Goal: Transaction & Acquisition: Download file/media

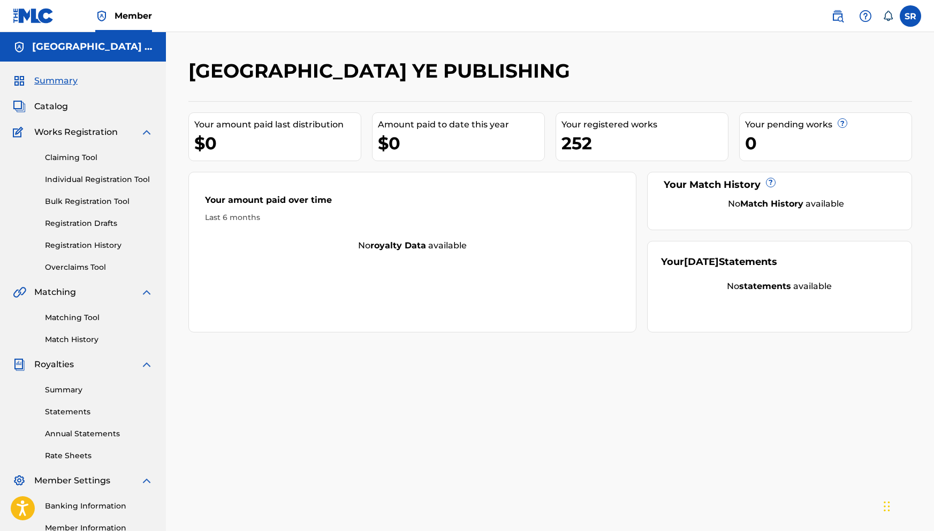
click at [899, 17] on div "SR SR Sydney Romain [EMAIL_ADDRESS][DOMAIN_NAME] Notification Preferences Profi…" at bounding box center [870, 15] width 101 height 21
click at [902, 19] on label at bounding box center [909, 15] width 21 height 21
click at [910, 16] on input "SR Sydney Romain [EMAIL_ADDRESS][DOMAIN_NAME] Notification Preferences Profile …" at bounding box center [910, 16] width 0 height 0
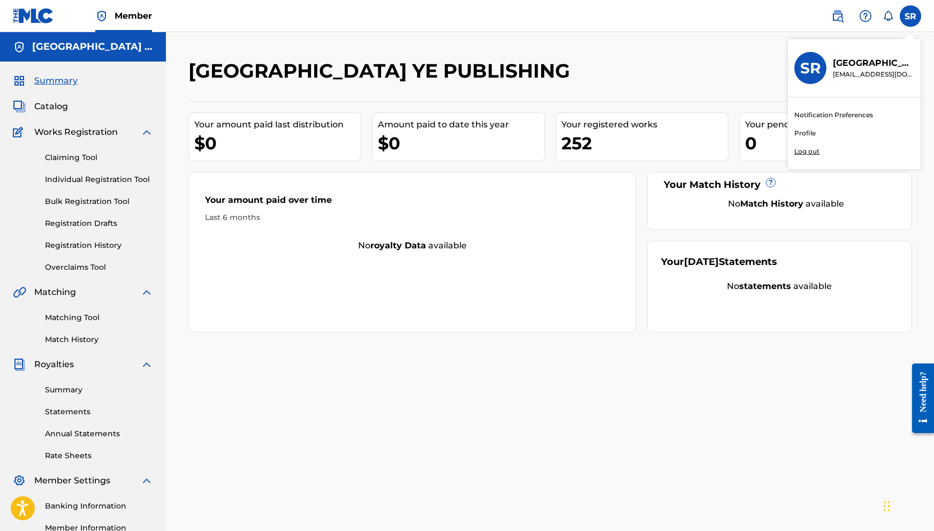
click at [811, 154] on p "Log out" at bounding box center [806, 152] width 25 height 10
click at [910, 16] on input "SR Sydney Romain [EMAIL_ADDRESS][DOMAIN_NAME] Notification Preferences Profile …" at bounding box center [910, 16] width 0 height 0
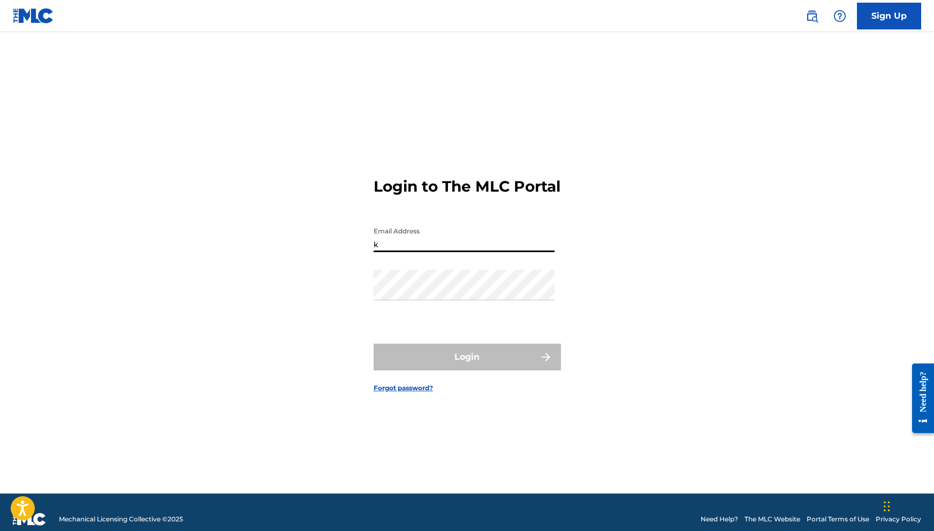
type input "[EMAIL_ADDRESS][DOMAIN_NAME]"
click at [467, 366] on button "Login" at bounding box center [466, 356] width 187 height 27
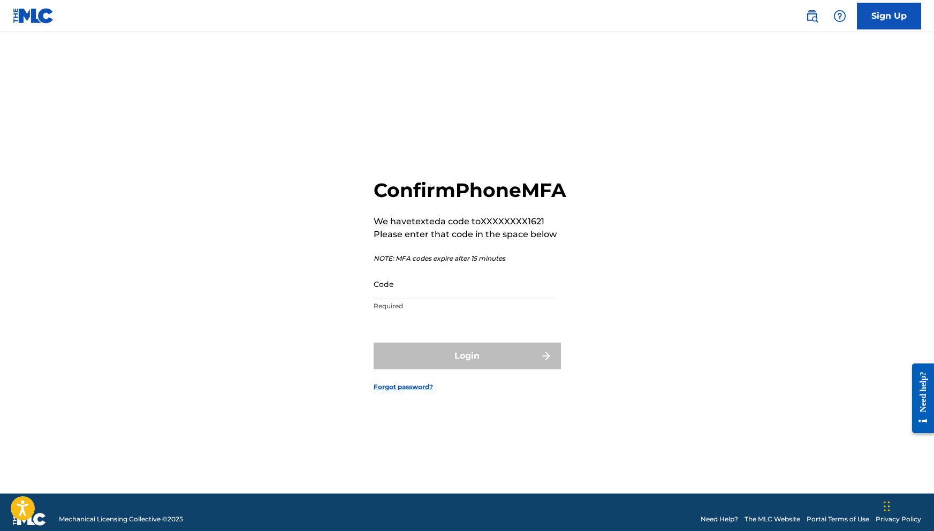
click at [420, 311] on div "Code Required" at bounding box center [463, 293] width 181 height 48
click at [420, 299] on input "Code" at bounding box center [463, 284] width 181 height 30
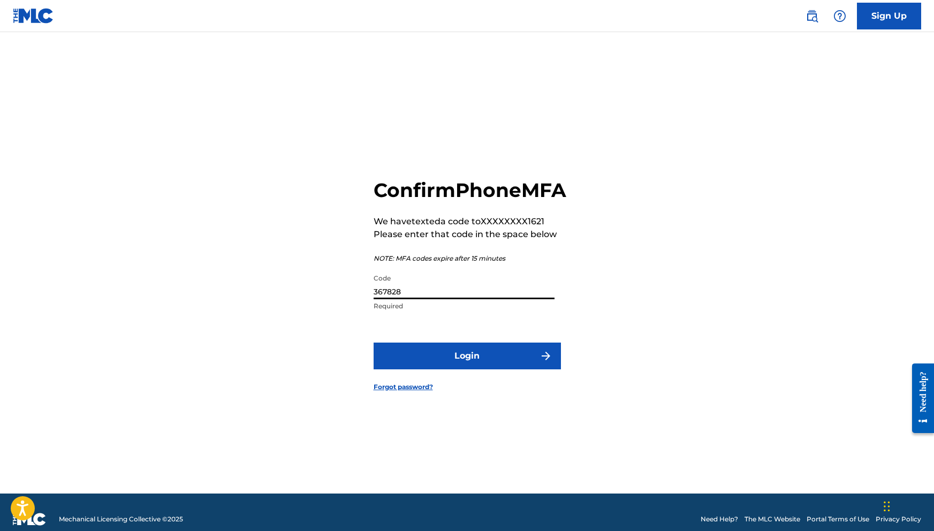
type input "367828"
click at [447, 362] on button "Login" at bounding box center [466, 355] width 187 height 27
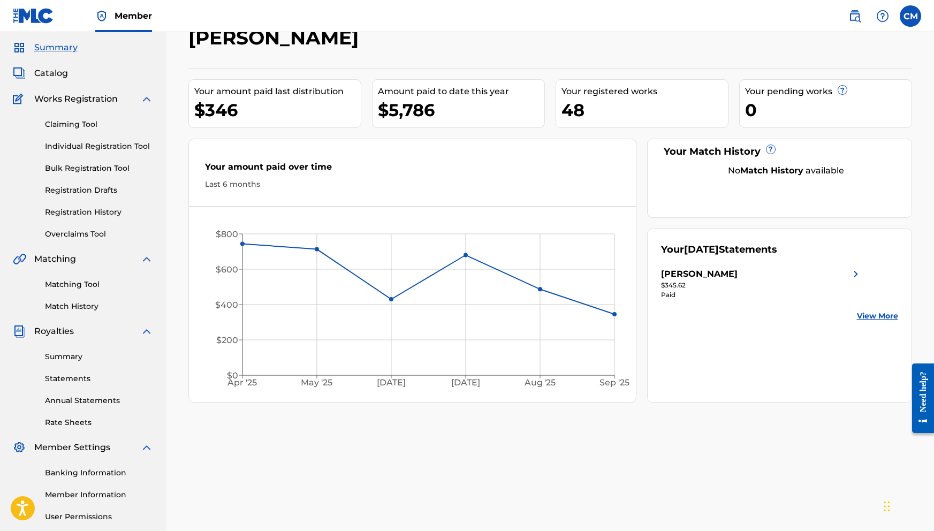
scroll to position [37, 0]
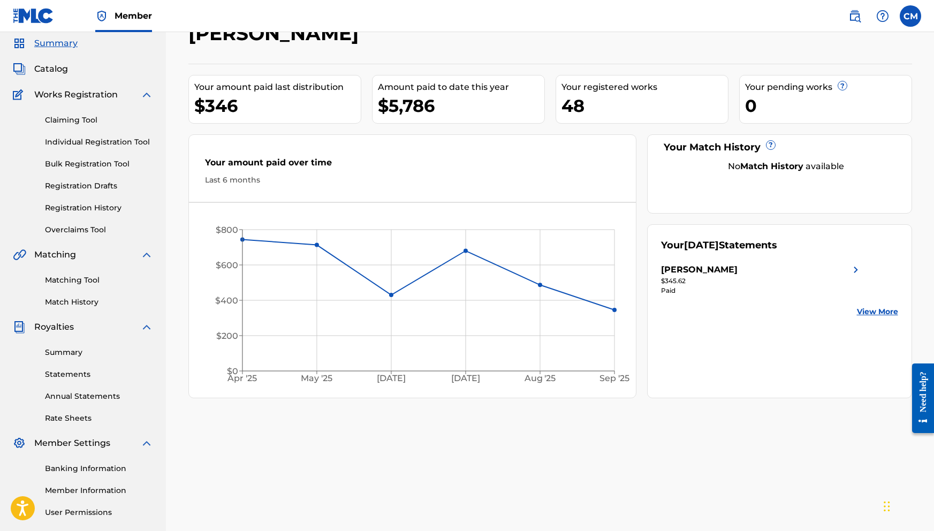
click at [82, 372] on link "Statements" at bounding box center [99, 374] width 108 height 11
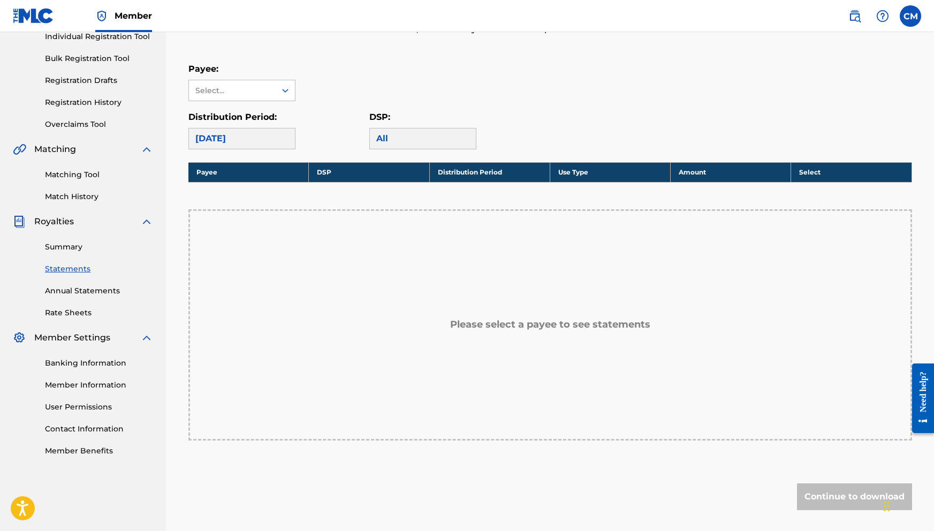
scroll to position [143, 0]
click at [279, 136] on div "[DATE]" at bounding box center [241, 138] width 107 height 21
click at [272, 95] on div "Select..." at bounding box center [232, 90] width 87 height 20
click at [262, 112] on div "[PERSON_NAME]" at bounding box center [242, 114] width 106 height 27
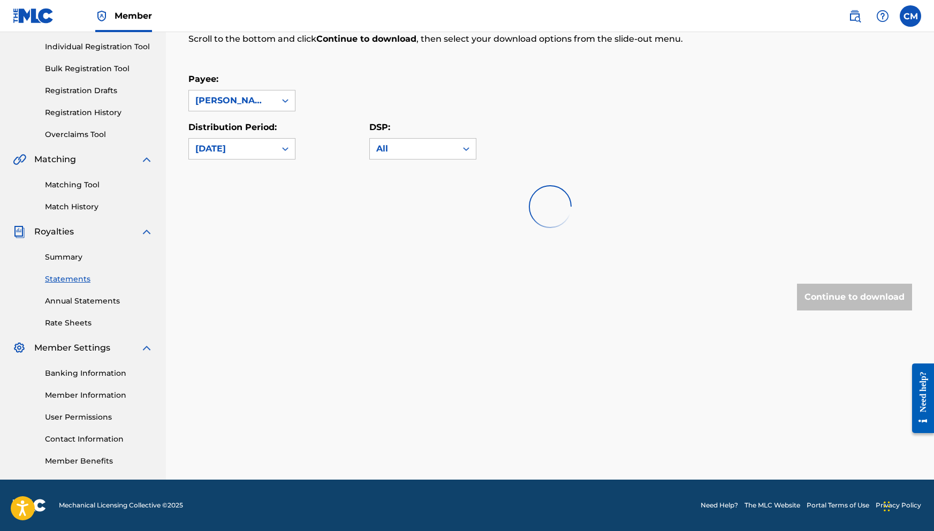
scroll to position [133, 0]
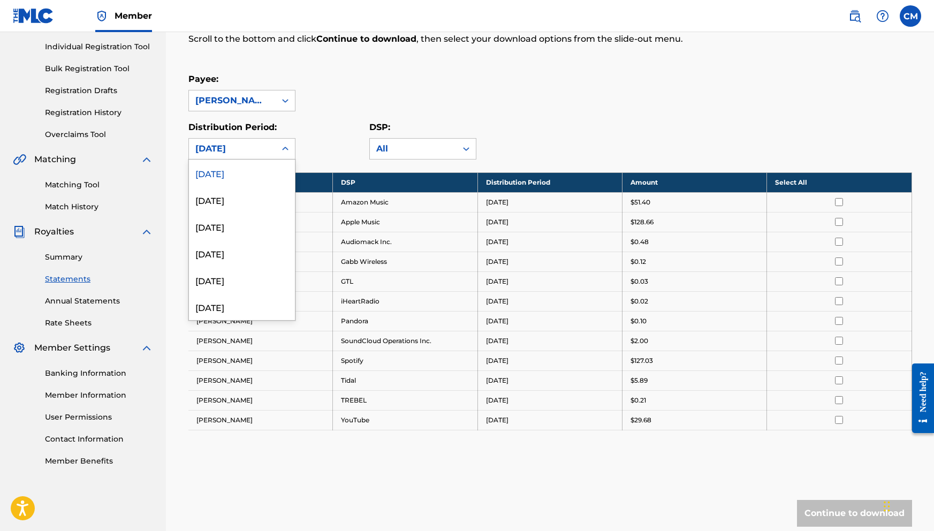
click at [254, 147] on div "[DATE]" at bounding box center [232, 148] width 74 height 13
click at [243, 201] on div "[DATE]" at bounding box center [242, 199] width 106 height 27
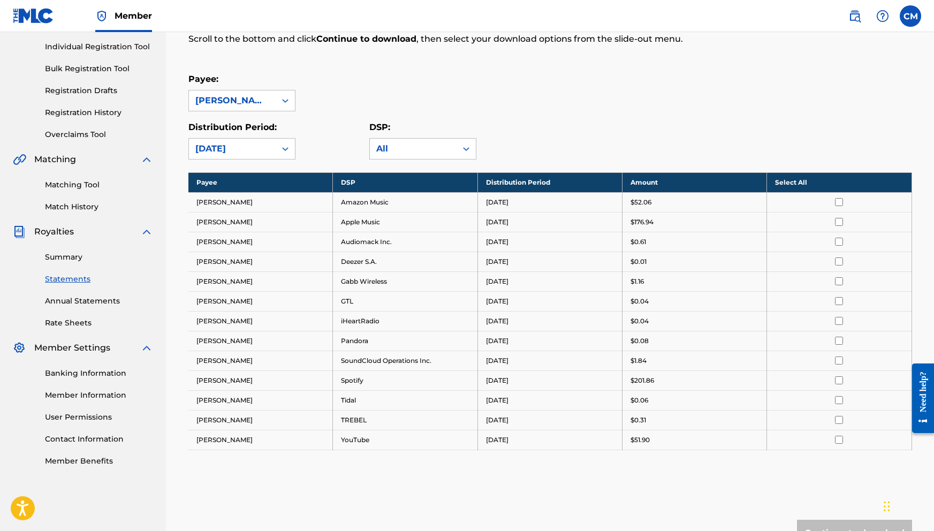
click at [262, 152] on div "[DATE]" at bounding box center [232, 148] width 74 height 13
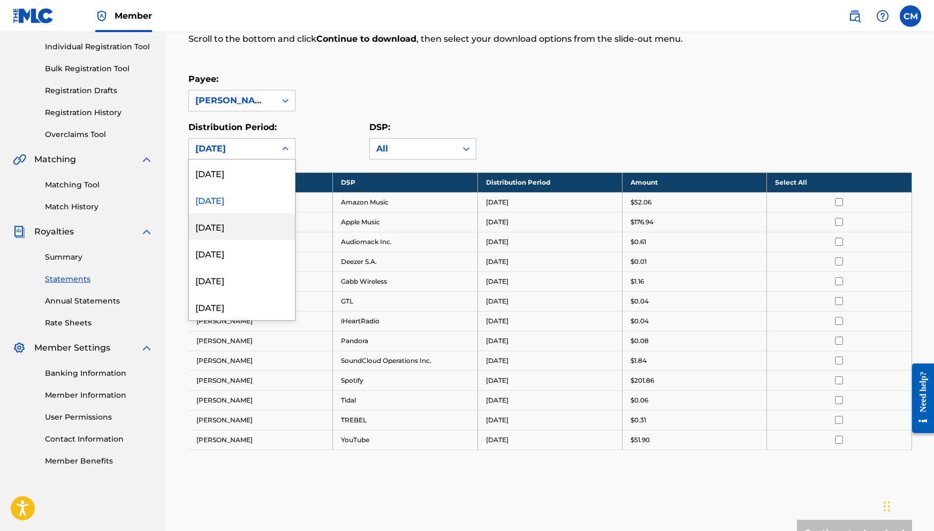
click at [224, 224] on div "[DATE]" at bounding box center [242, 226] width 106 height 27
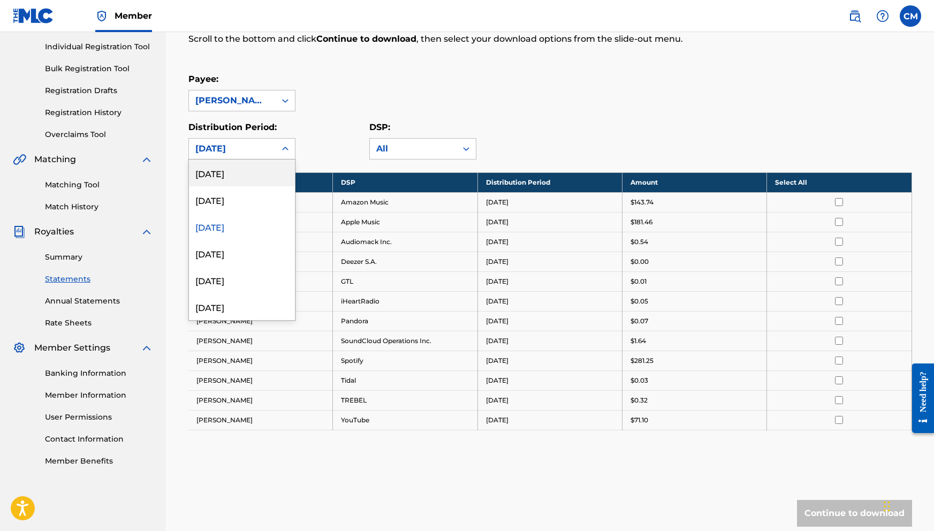
click at [265, 150] on div "[DATE]" at bounding box center [232, 148] width 74 height 13
click at [240, 257] on div "[DATE]" at bounding box center [242, 253] width 106 height 27
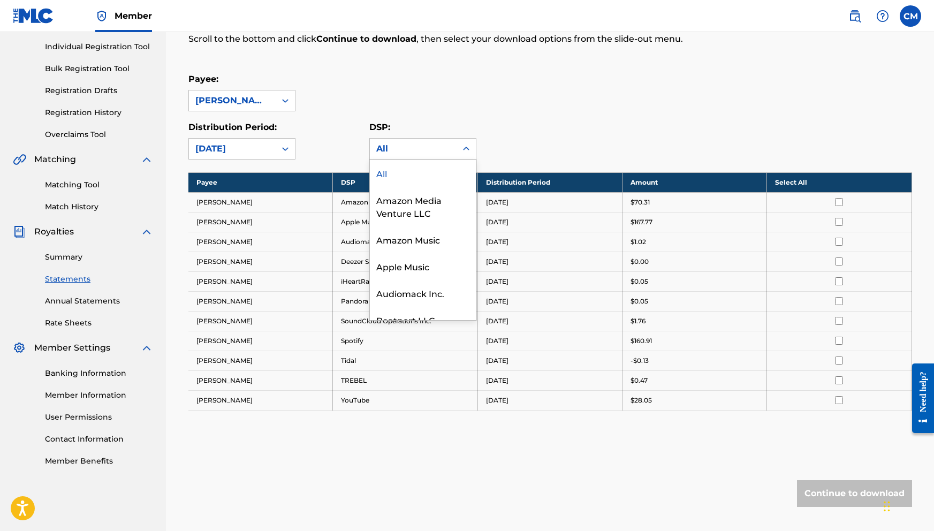
click at [412, 150] on div "All" at bounding box center [413, 148] width 74 height 13
click at [407, 156] on div "All" at bounding box center [413, 149] width 87 height 20
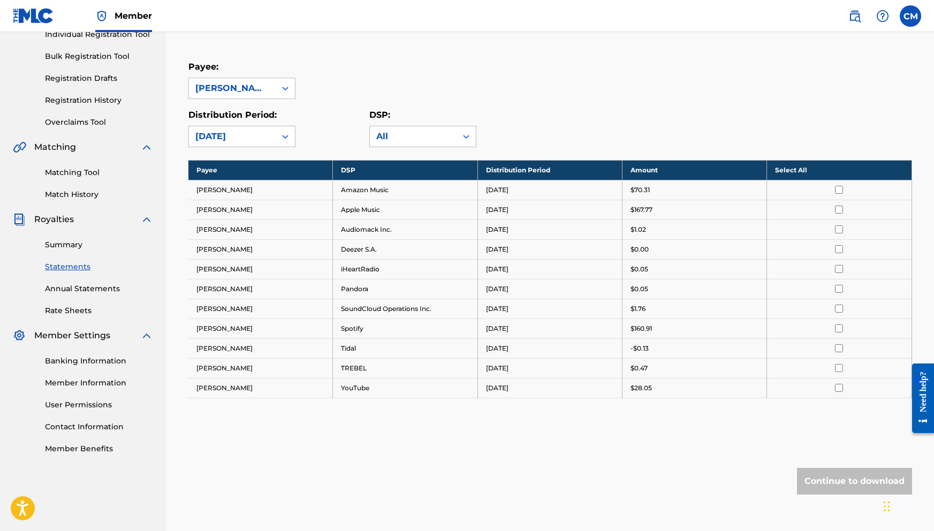
scroll to position [164, 0]
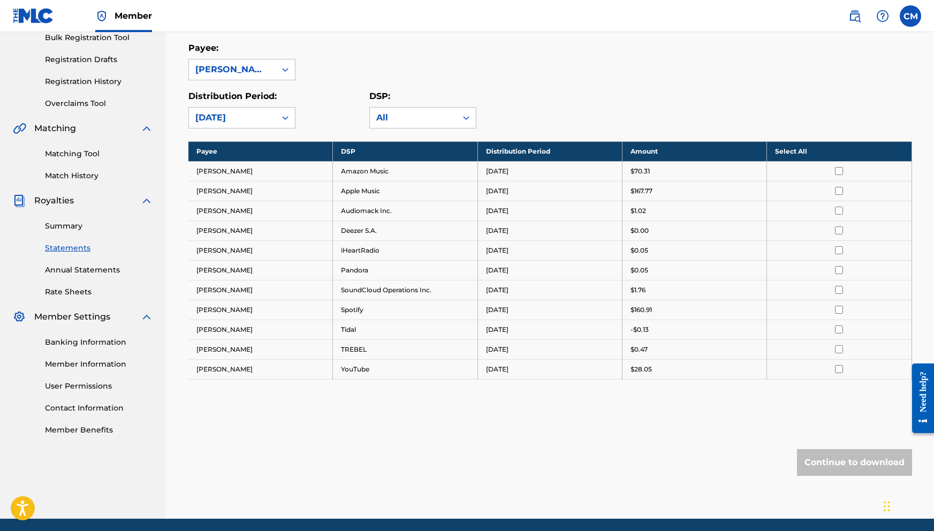
click at [834, 168] on div at bounding box center [839, 171] width 128 height 8
click at [839, 174] on input "checkbox" at bounding box center [839, 171] width 8 height 8
click at [839, 192] on input "checkbox" at bounding box center [839, 191] width 8 height 8
click at [842, 209] on input "checkbox" at bounding box center [839, 211] width 8 height 8
click at [841, 229] on input "checkbox" at bounding box center [839, 230] width 8 height 8
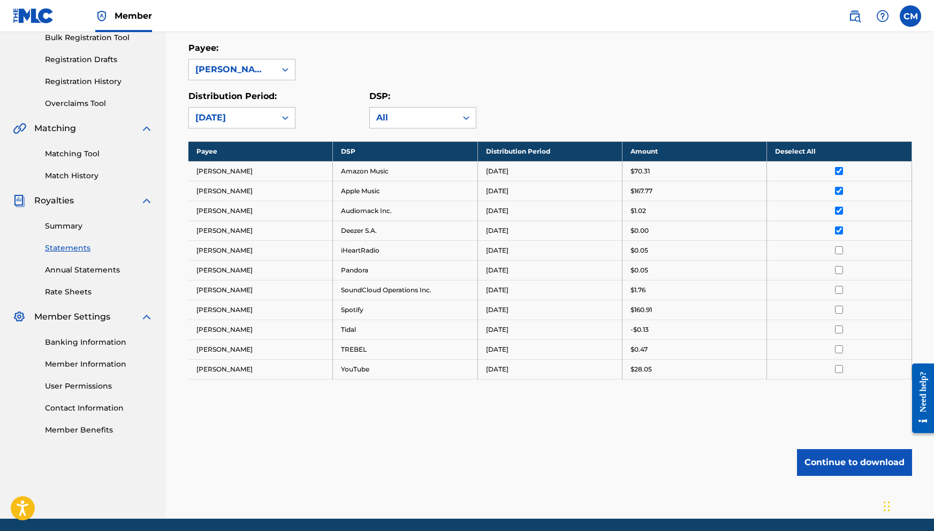
click at [841, 241] on td at bounding box center [839, 250] width 144 height 20
click at [841, 245] on td at bounding box center [839, 250] width 144 height 20
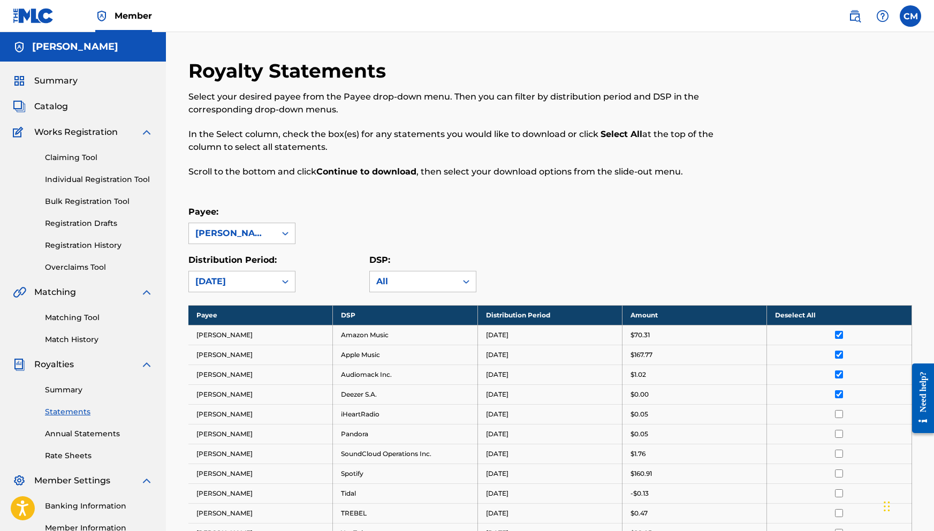
scroll to position [0, 0]
click at [77, 396] on div "Summary Statements Annual Statements Rate Sheets" at bounding box center [83, 416] width 140 height 90
click at [77, 393] on link "Summary" at bounding box center [99, 389] width 108 height 11
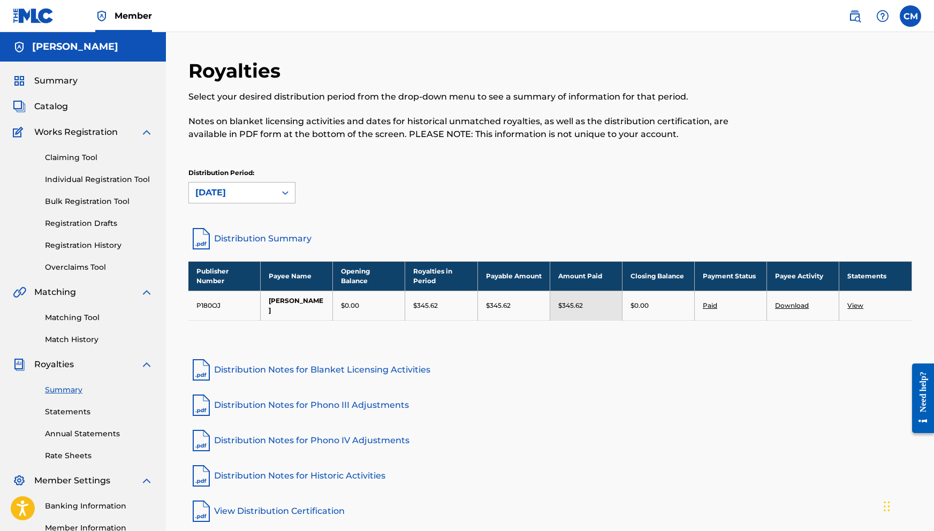
click at [274, 185] on div "[DATE]" at bounding box center [232, 192] width 87 height 20
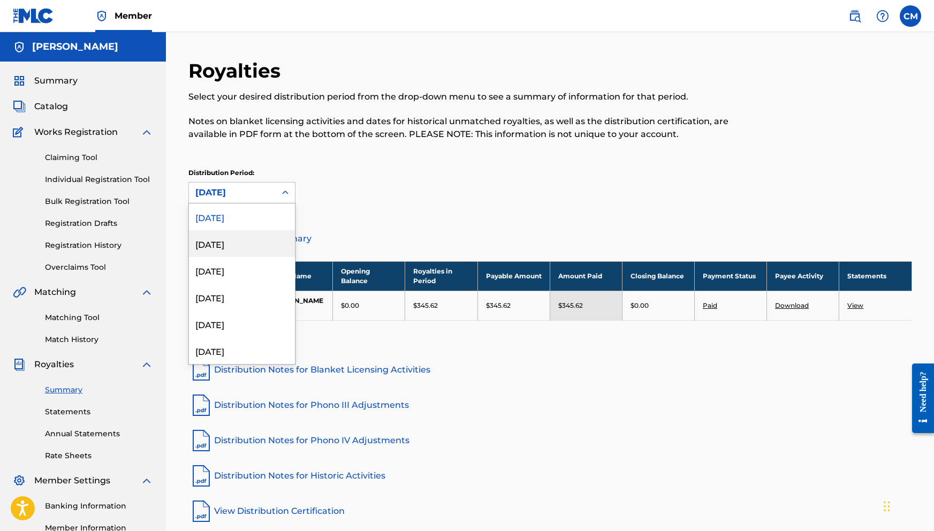
click at [246, 242] on div "[DATE]" at bounding box center [242, 243] width 106 height 27
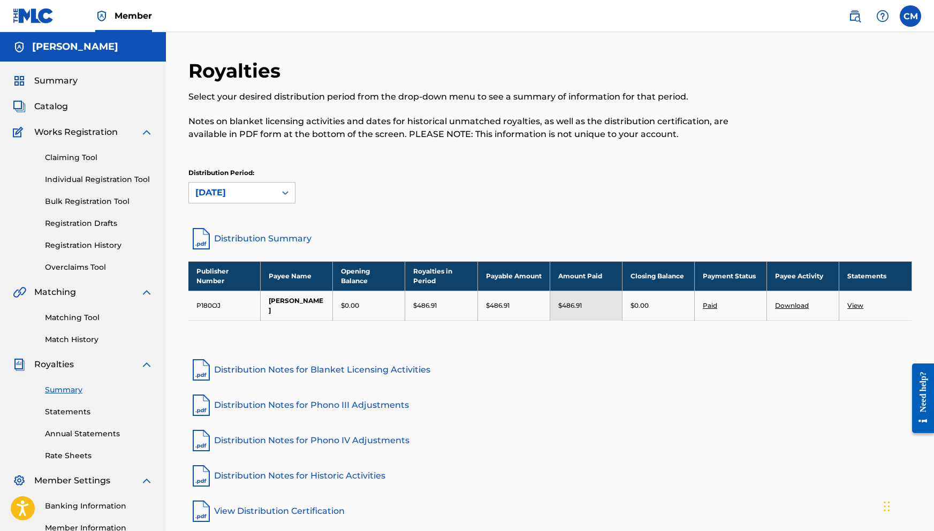
click at [304, 240] on link "Distribution Summary" at bounding box center [549, 239] width 723 height 26
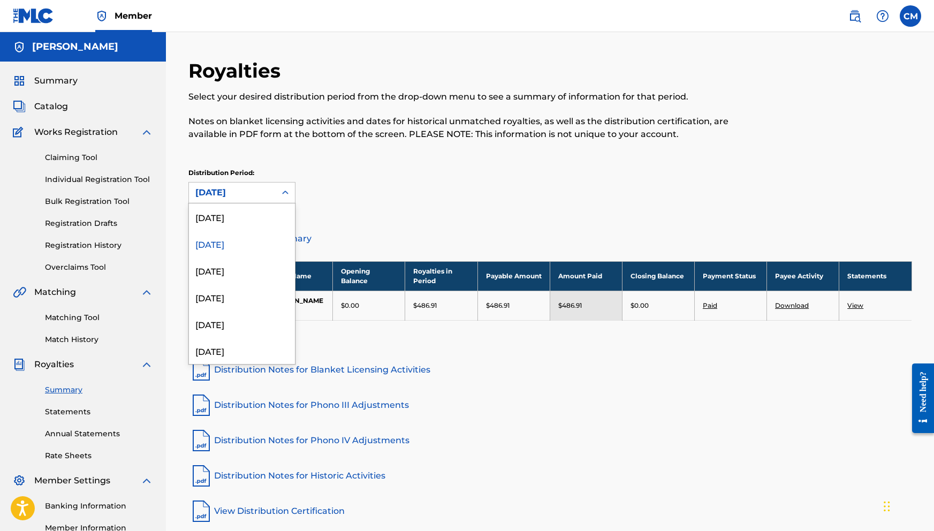
click at [262, 193] on div "[DATE]" at bounding box center [232, 192] width 74 height 13
click at [248, 228] on div "[DATE]" at bounding box center [242, 216] width 106 height 27
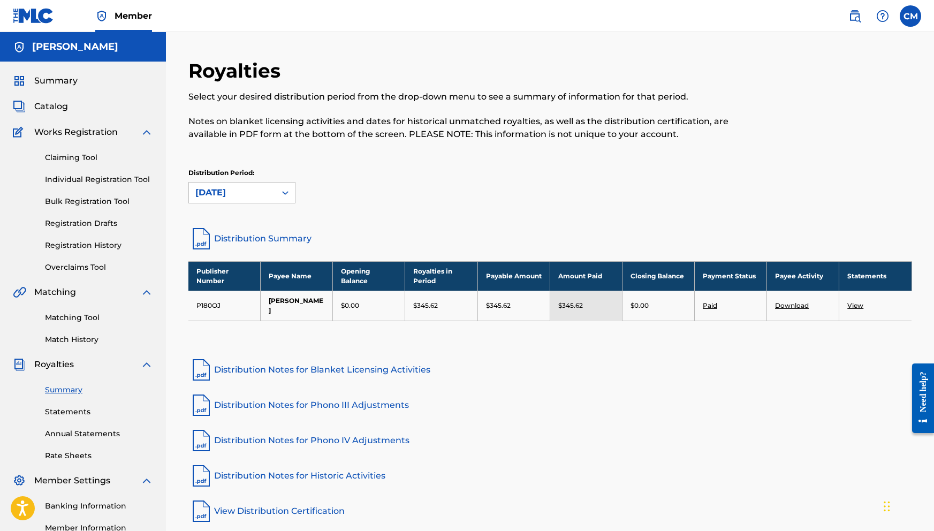
click at [244, 242] on link "Distribution Summary" at bounding box center [549, 239] width 723 height 26
click at [498, 304] on p "$345.62" at bounding box center [498, 306] width 25 height 10
click at [497, 273] on th "Payable Amount" at bounding box center [513, 275] width 72 height 29
click at [229, 284] on th "Publisher Number" at bounding box center [224, 275] width 72 height 29
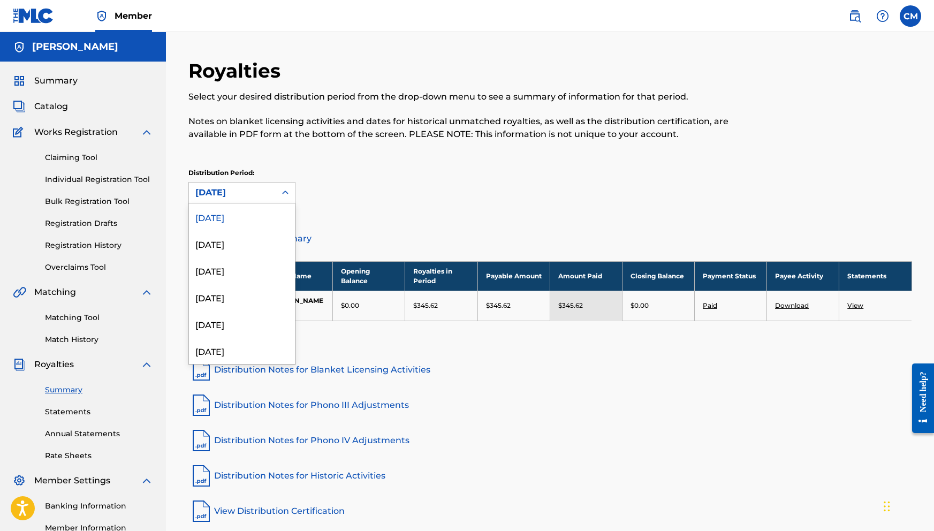
click at [247, 197] on div "[DATE]" at bounding box center [232, 192] width 74 height 13
click at [321, 102] on p "Select your desired distribution period from the drop-down menu to see a summar…" at bounding box center [466, 96] width 557 height 13
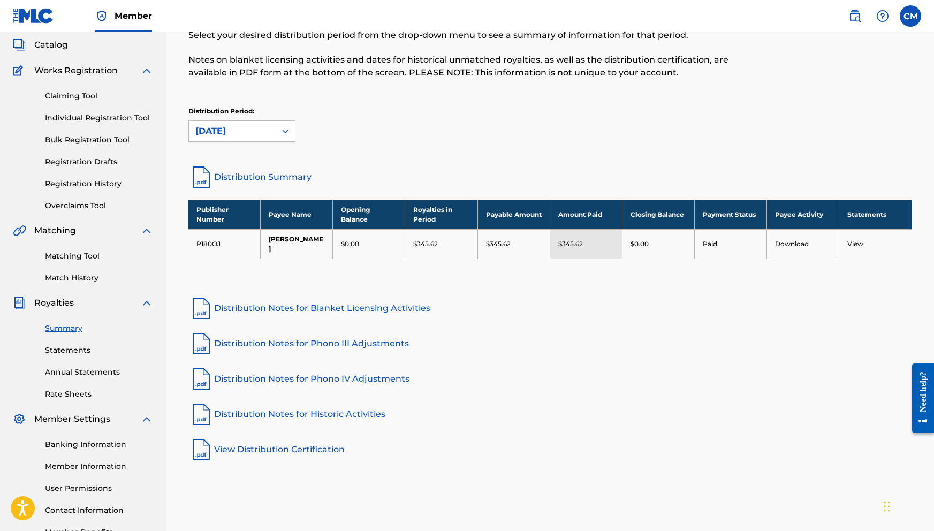
scroll to position [70, 0]
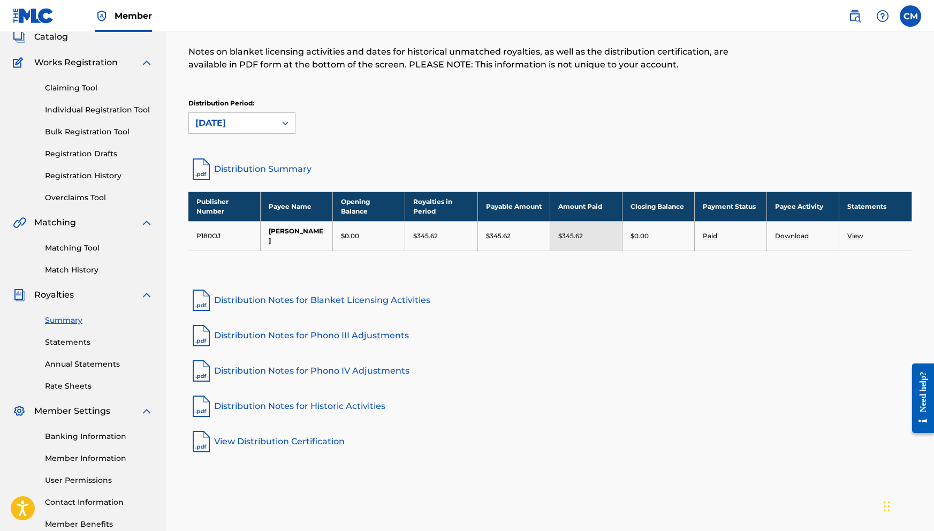
click at [86, 362] on link "Annual Statements" at bounding box center [99, 363] width 108 height 11
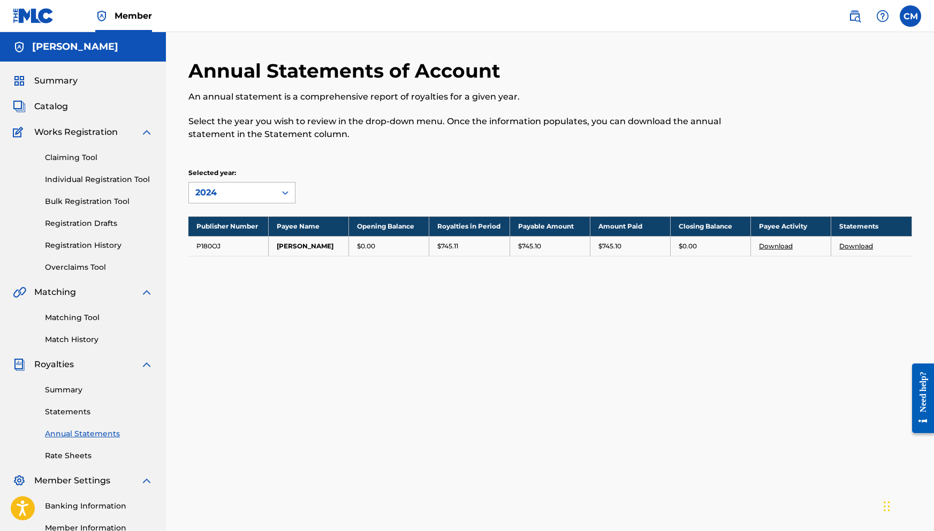
click at [262, 183] on div "2024" at bounding box center [232, 192] width 87 height 20
click at [226, 223] on div "2024" at bounding box center [242, 216] width 106 height 27
click at [859, 242] on link "Download" at bounding box center [856, 246] width 34 height 8
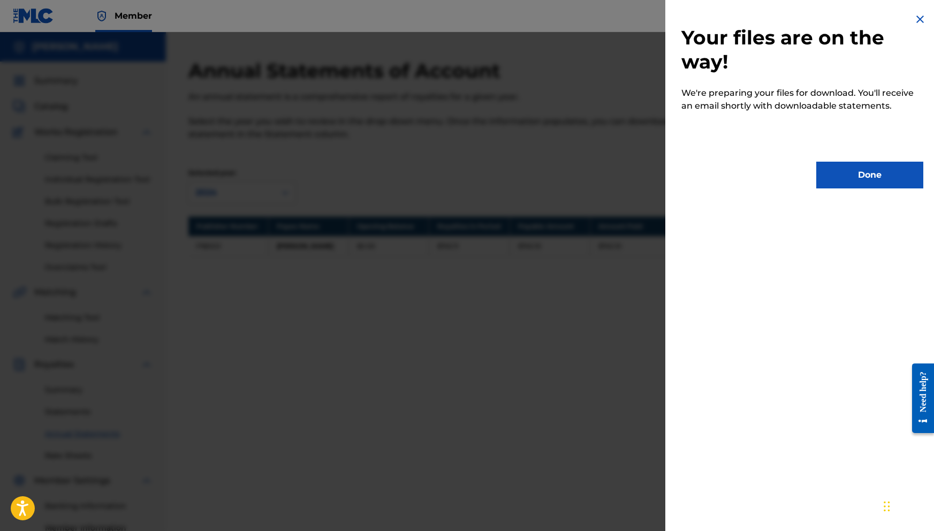
click at [913, 21] on img at bounding box center [919, 19] width 13 height 13
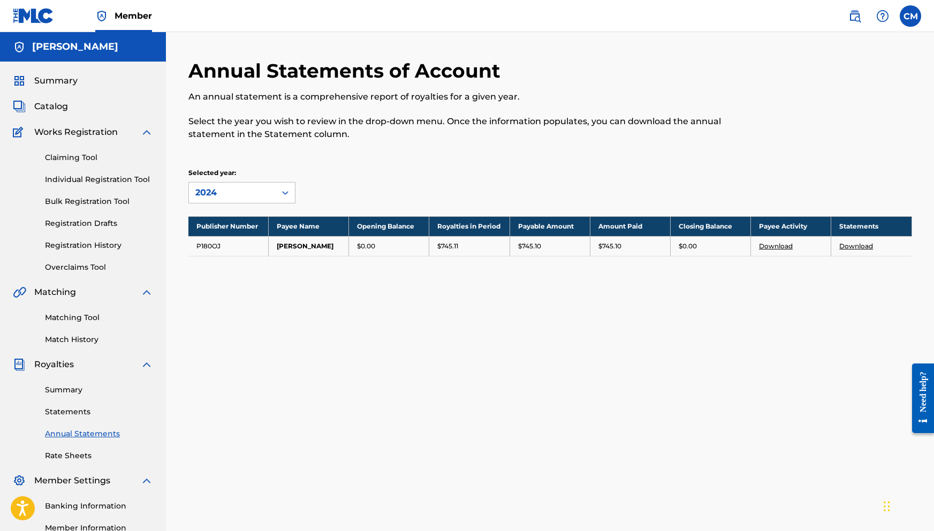
click at [777, 244] on link "Download" at bounding box center [776, 246] width 34 height 8
click at [853, 248] on link "Download" at bounding box center [856, 246] width 34 height 8
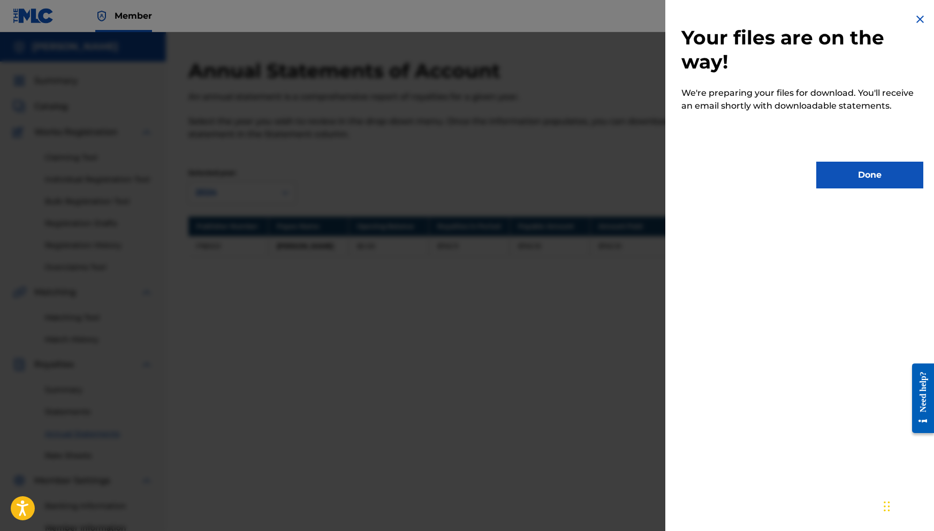
click at [854, 169] on button "Done" at bounding box center [869, 175] width 107 height 27
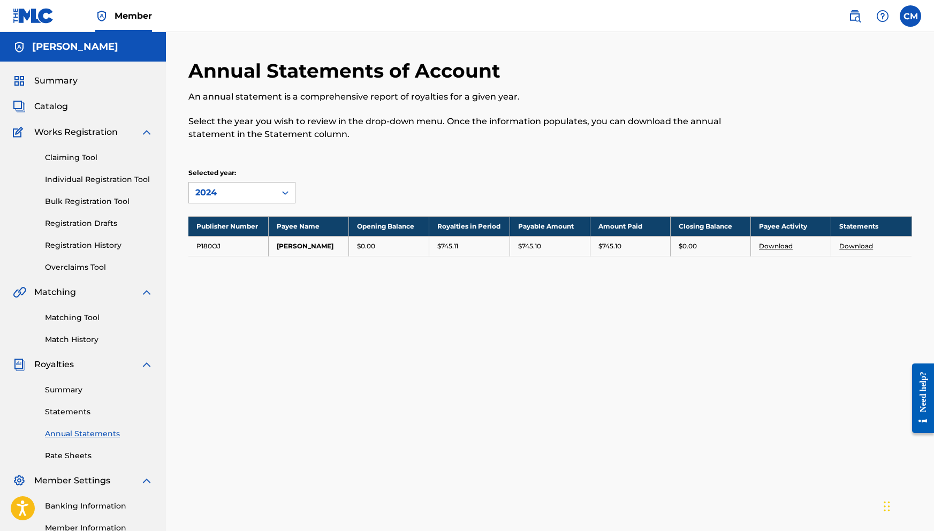
click at [87, 458] on link "Rate Sheets" at bounding box center [99, 455] width 108 height 11
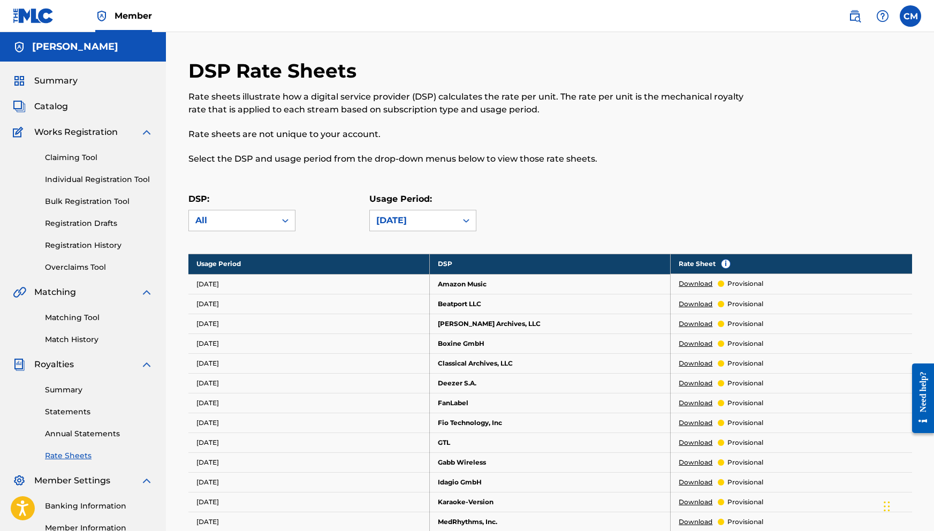
click at [72, 386] on link "Summary" at bounding box center [99, 389] width 108 height 11
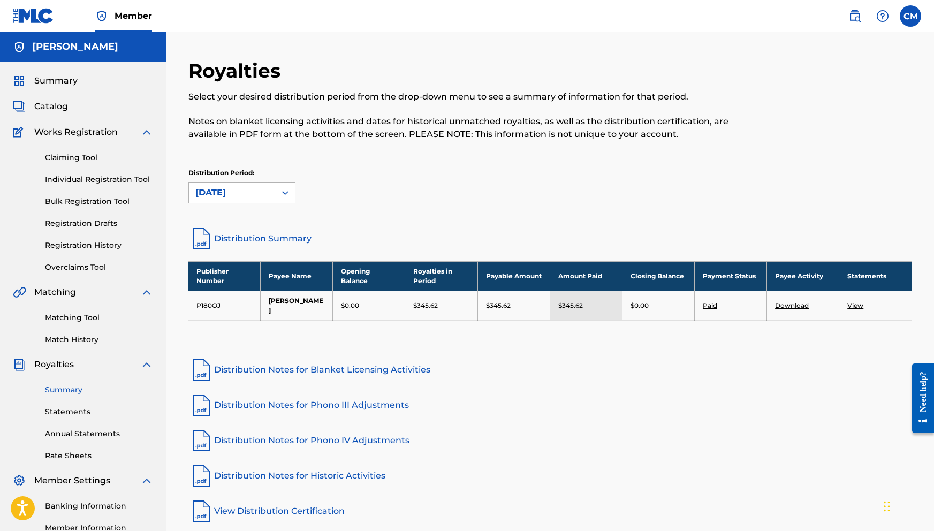
click at [259, 196] on div "[DATE]" at bounding box center [232, 192] width 74 height 13
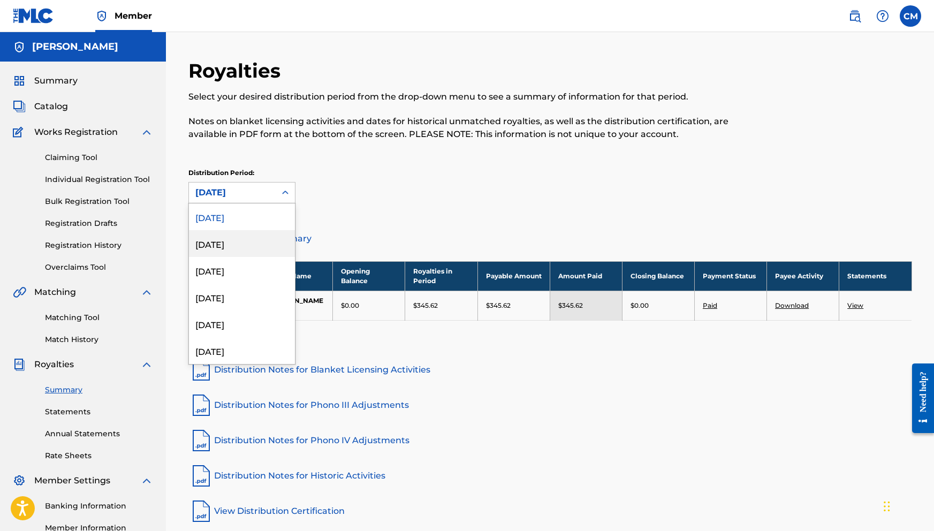
click at [242, 238] on div "[DATE]" at bounding box center [242, 243] width 106 height 27
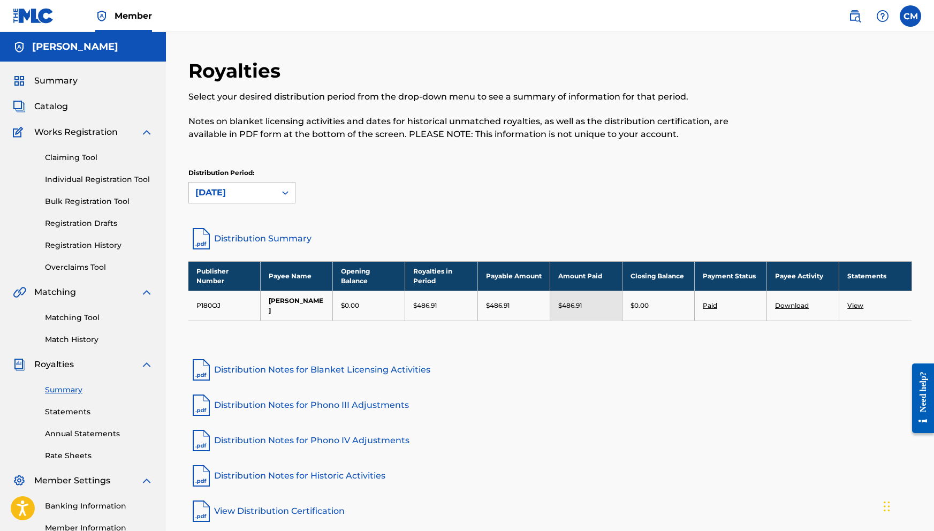
click at [82, 408] on link "Statements" at bounding box center [99, 411] width 108 height 11
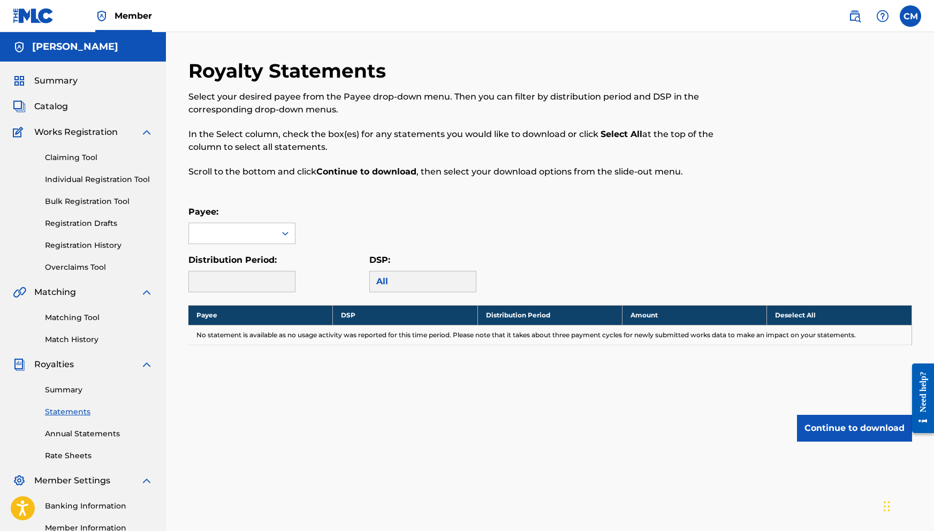
click at [285, 221] on div "Payee:" at bounding box center [241, 224] width 107 height 39
click at [281, 230] on icon at bounding box center [285, 233] width 11 height 11
click at [259, 256] on div "[PERSON_NAME]" at bounding box center [242, 257] width 106 height 27
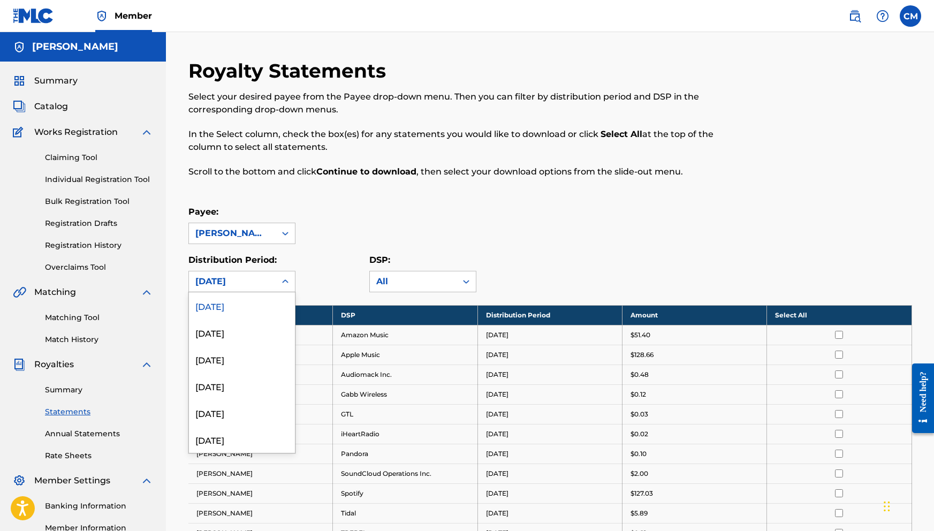
click at [256, 273] on div "[DATE]" at bounding box center [232, 281] width 87 height 20
click at [244, 303] on div "[DATE]" at bounding box center [242, 305] width 106 height 27
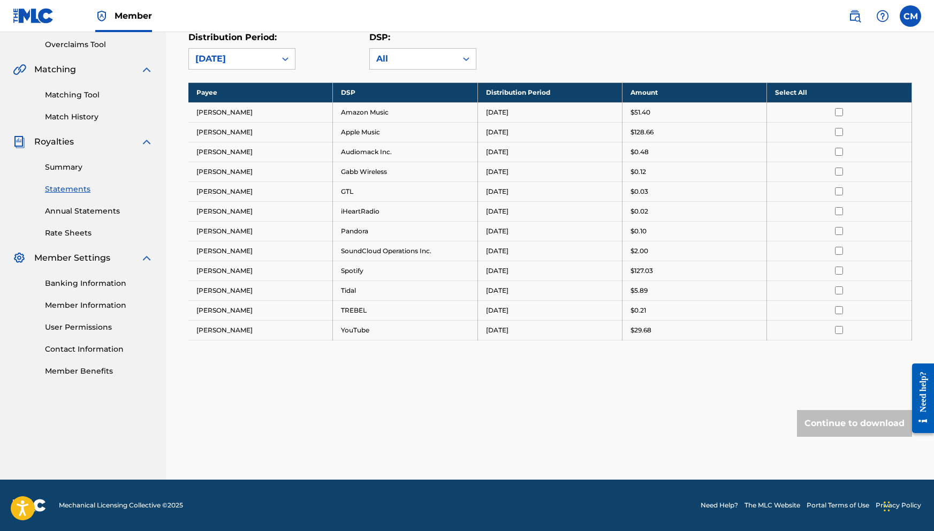
scroll to position [223, 0]
click at [839, 124] on td at bounding box center [839, 132] width 144 height 20
click at [839, 119] on td at bounding box center [839, 112] width 144 height 20
click at [838, 111] on input "checkbox" at bounding box center [839, 112] width 8 height 8
click at [838, 134] on input "checkbox" at bounding box center [839, 132] width 8 height 8
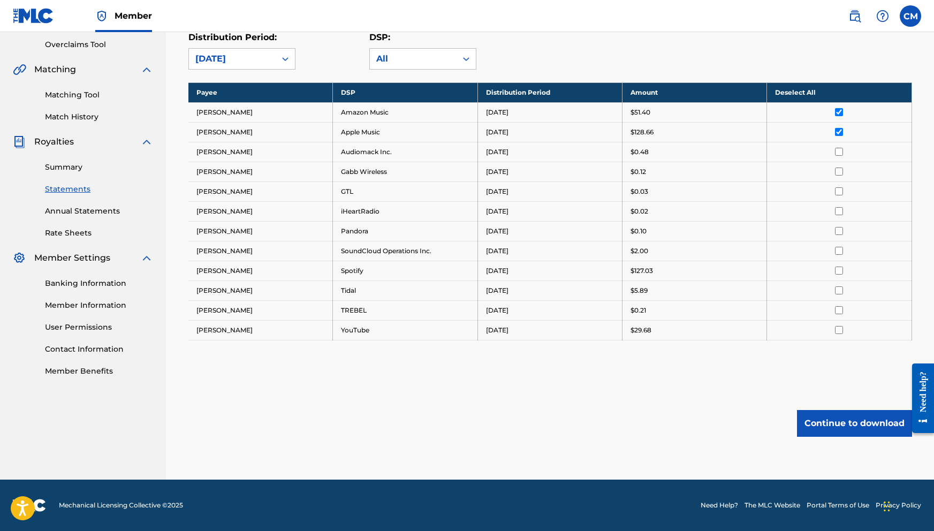
click at [838, 151] on input "checkbox" at bounding box center [839, 152] width 8 height 8
click at [838, 167] on input "checkbox" at bounding box center [839, 171] width 8 height 8
click at [838, 193] on input "checkbox" at bounding box center [839, 191] width 8 height 8
click at [838, 212] on input "checkbox" at bounding box center [839, 211] width 8 height 8
click at [838, 231] on input "checkbox" at bounding box center [839, 231] width 8 height 8
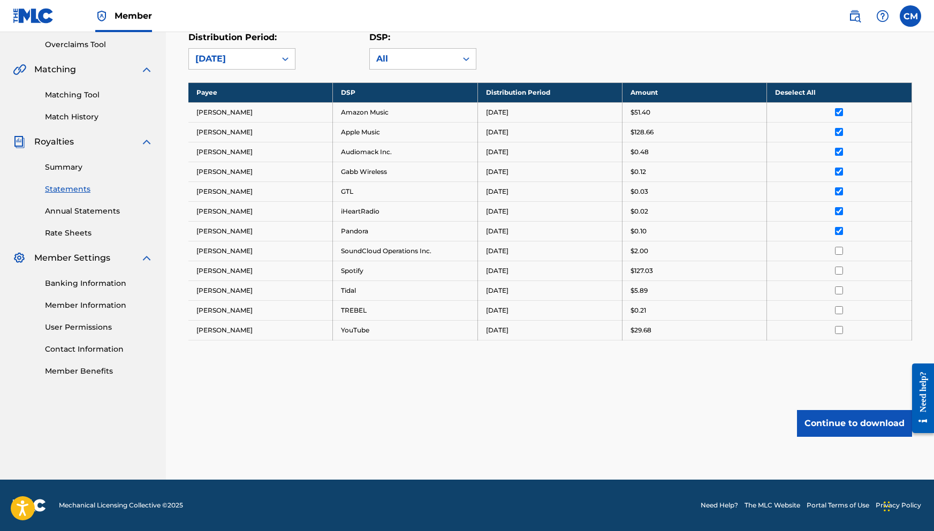
click at [838, 250] on input "checkbox" at bounding box center [839, 251] width 8 height 8
click at [838, 271] on input "checkbox" at bounding box center [839, 270] width 8 height 8
click at [841, 293] on input "checkbox" at bounding box center [839, 290] width 8 height 8
click at [839, 313] on input "checkbox" at bounding box center [839, 310] width 8 height 8
click at [839, 328] on input "checkbox" at bounding box center [839, 330] width 8 height 8
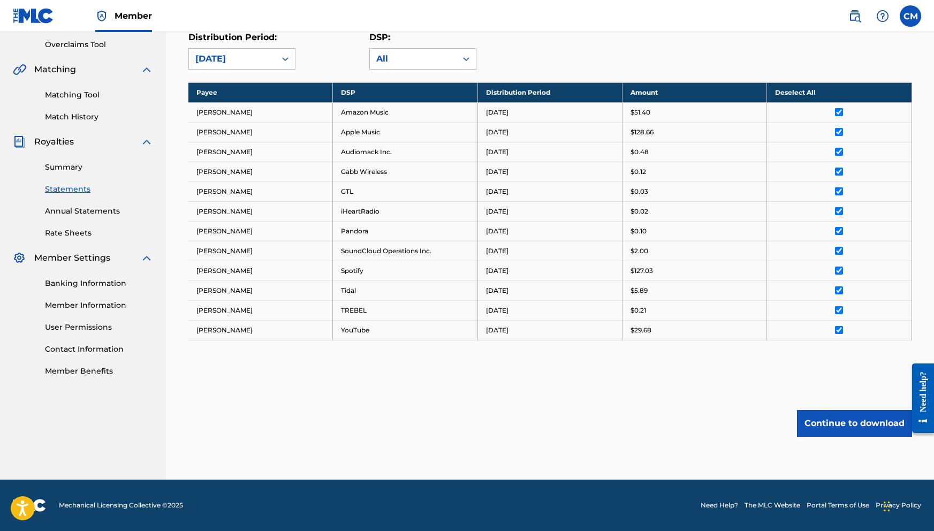
click at [844, 410] on button "Continue to download" at bounding box center [854, 423] width 115 height 27
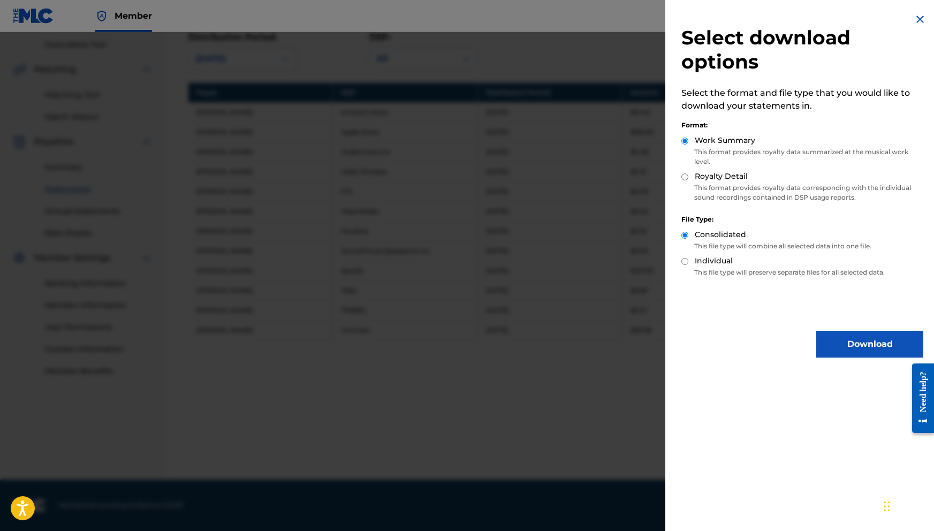
click at [845, 345] on button "Download" at bounding box center [869, 344] width 107 height 27
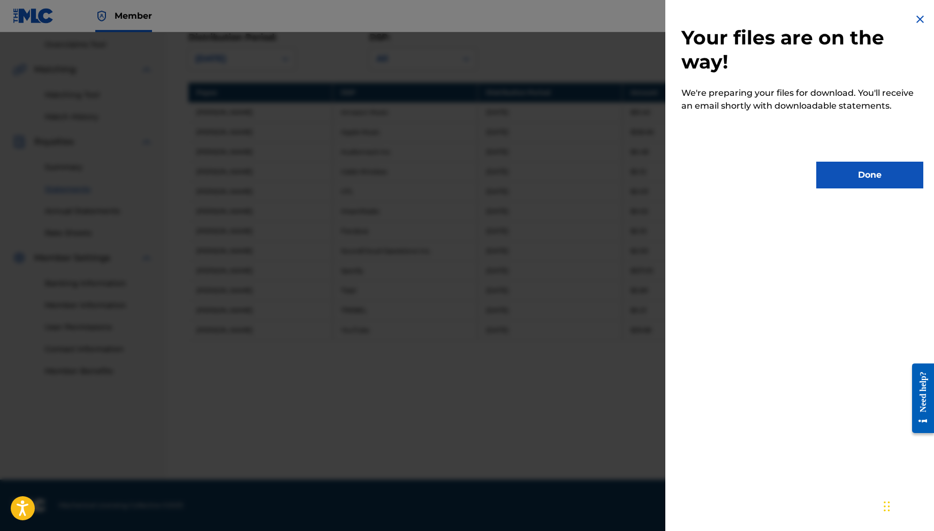
click at [857, 177] on button "Done" at bounding box center [869, 175] width 107 height 27
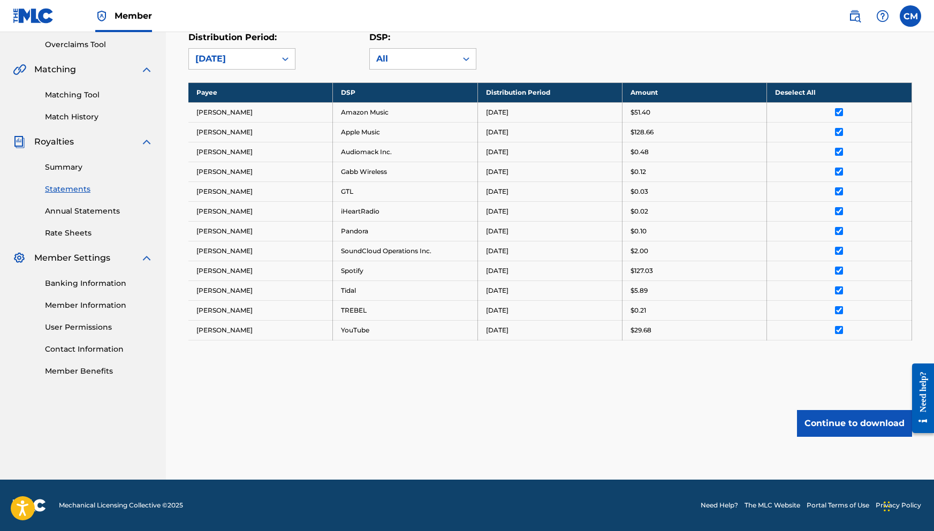
click at [843, 429] on button "Continue to download" at bounding box center [854, 423] width 115 height 27
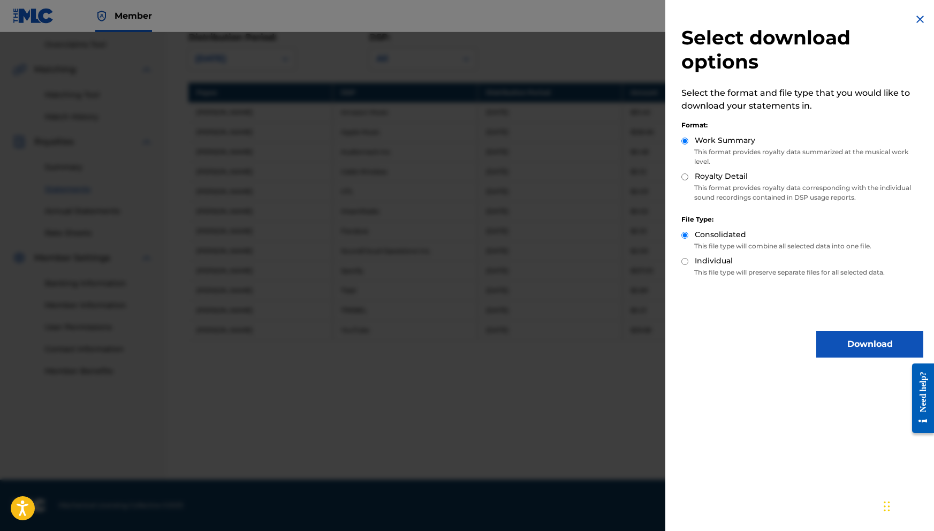
click at [887, 345] on button "Download" at bounding box center [869, 344] width 107 height 27
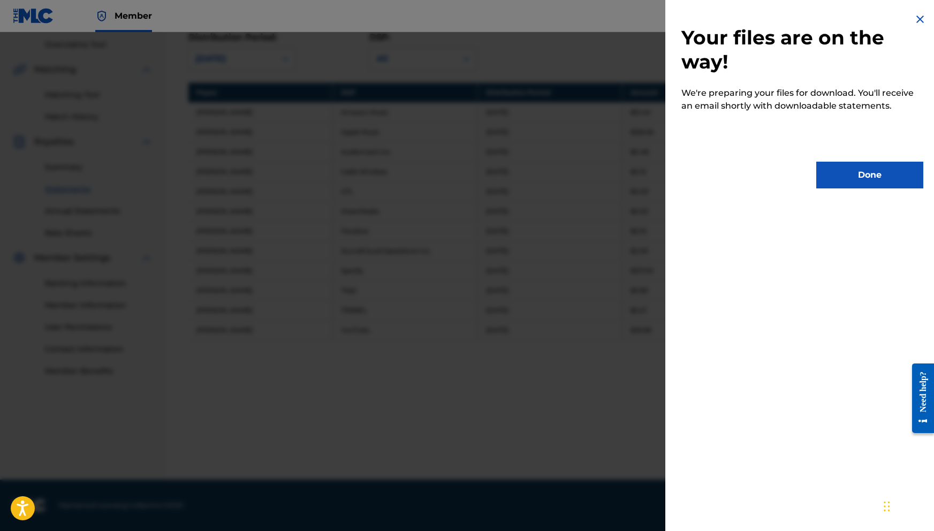
click at [855, 185] on button "Done" at bounding box center [869, 175] width 107 height 27
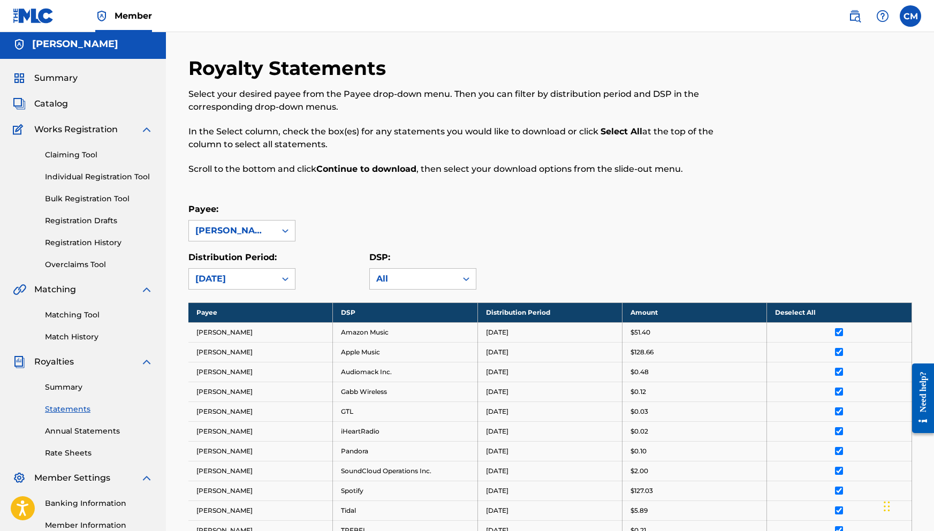
scroll to position [2, 0]
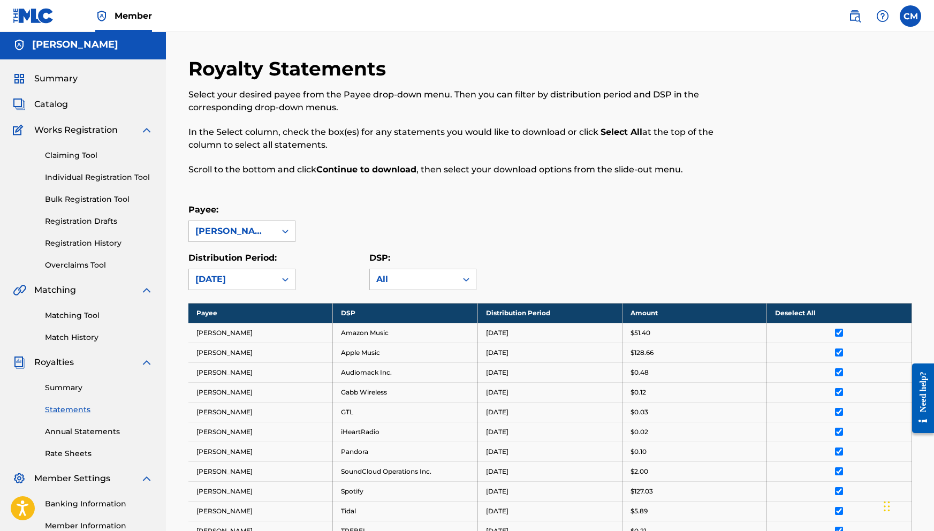
click at [74, 386] on link "Summary" at bounding box center [99, 387] width 108 height 11
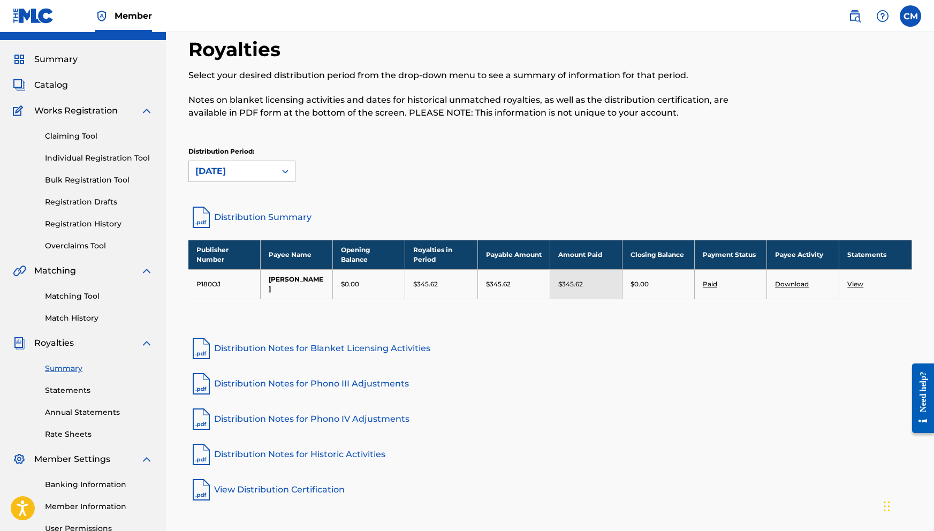
scroll to position [22, 0]
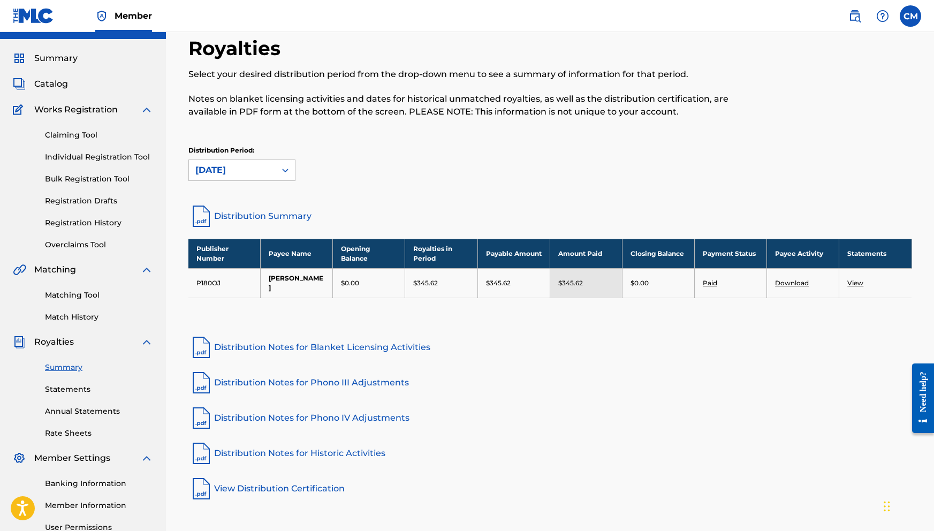
click at [64, 408] on link "Annual Statements" at bounding box center [99, 411] width 108 height 11
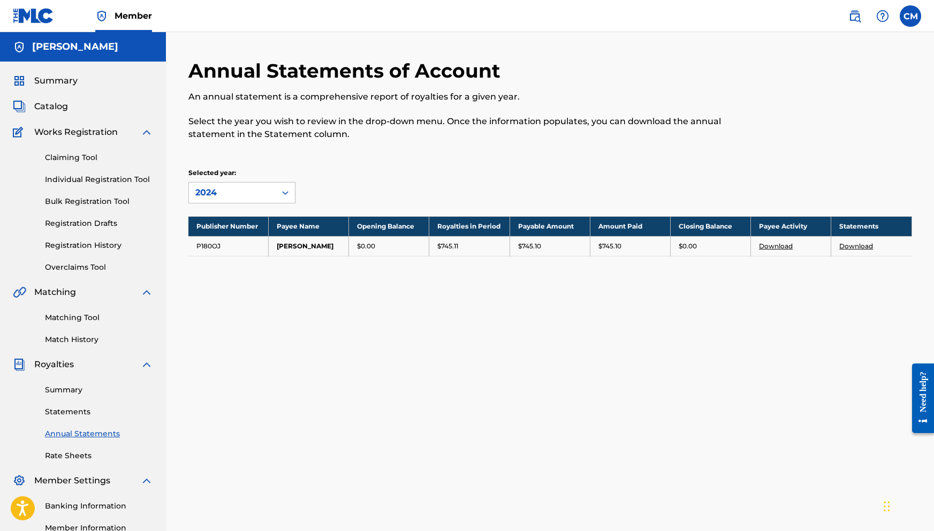
click at [67, 428] on link "Annual Statements" at bounding box center [99, 433] width 108 height 11
click at [72, 431] on link "Annual Statements" at bounding box center [99, 433] width 108 height 11
click at [72, 458] on link "Rate Sheets" at bounding box center [99, 455] width 108 height 11
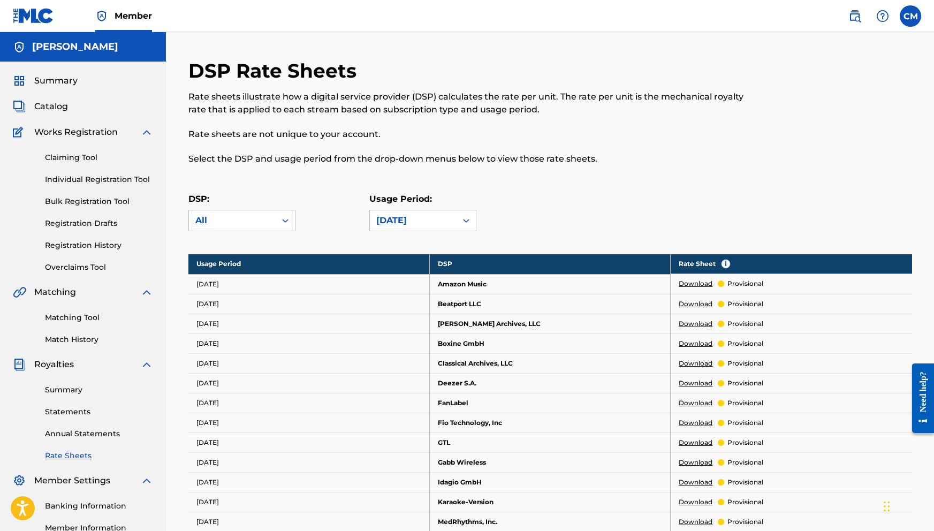
click at [52, 326] on div "Matching Tool Match History" at bounding box center [83, 322] width 140 height 47
click at [56, 336] on link "Match History" at bounding box center [99, 339] width 108 height 11
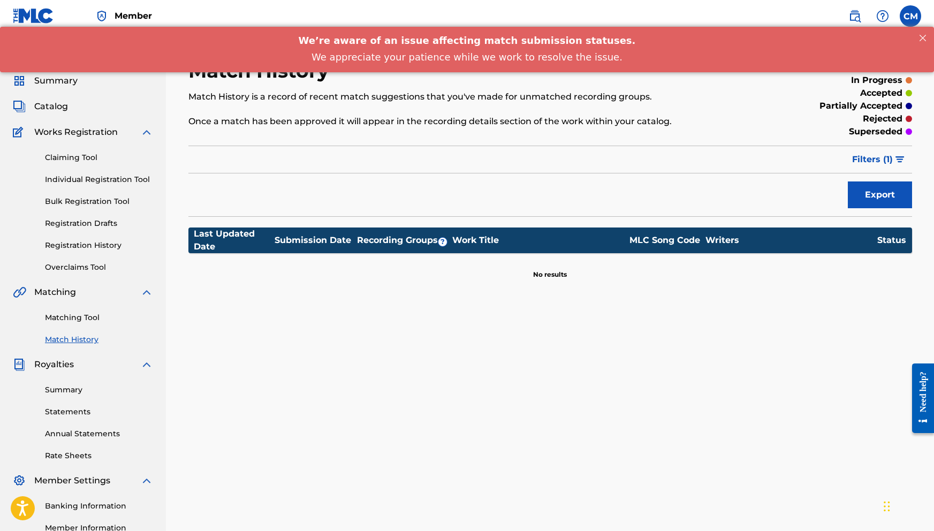
click at [64, 319] on link "Matching Tool" at bounding box center [99, 317] width 108 height 11
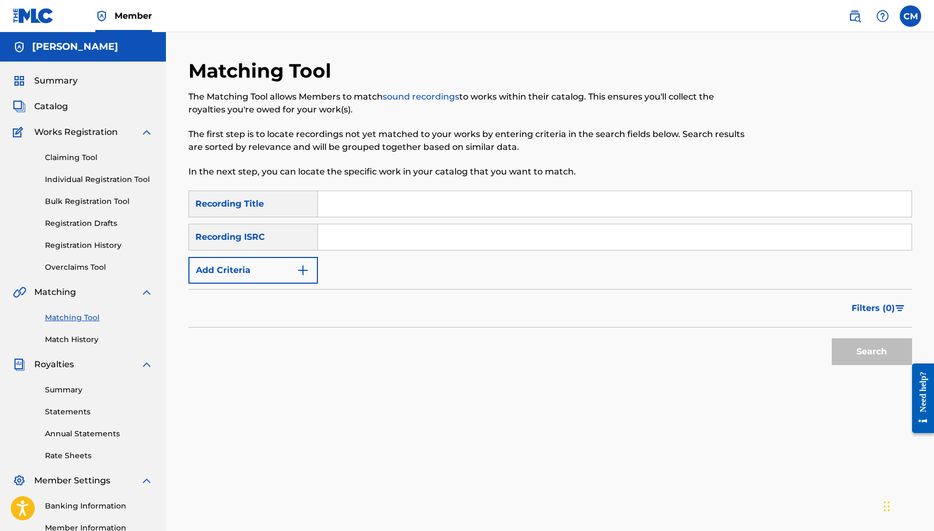
click at [58, 270] on link "Overclaims Tool" at bounding box center [99, 267] width 108 height 11
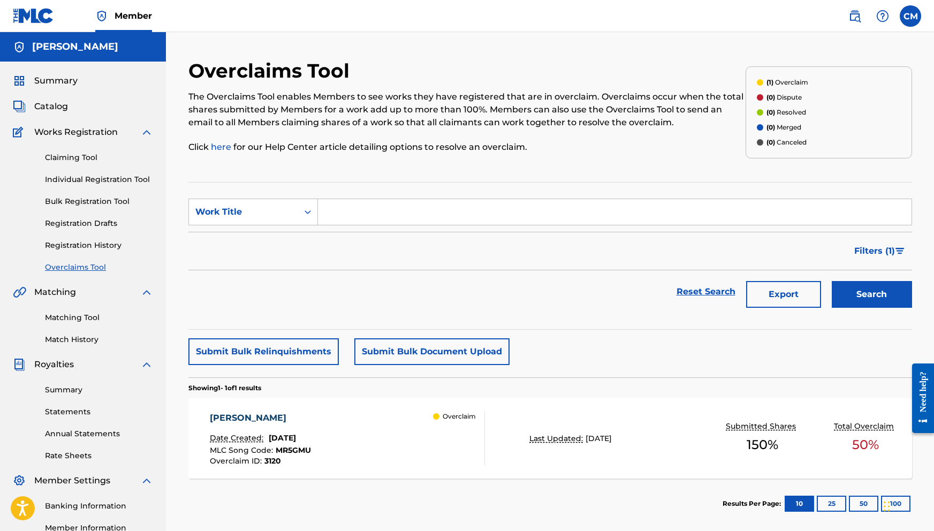
click at [68, 276] on div "Summary Catalog Works Registration Claiming Tool Individual Registration Tool B…" at bounding box center [83, 337] width 166 height 550
click at [68, 315] on link "Matching Tool" at bounding box center [99, 317] width 108 height 11
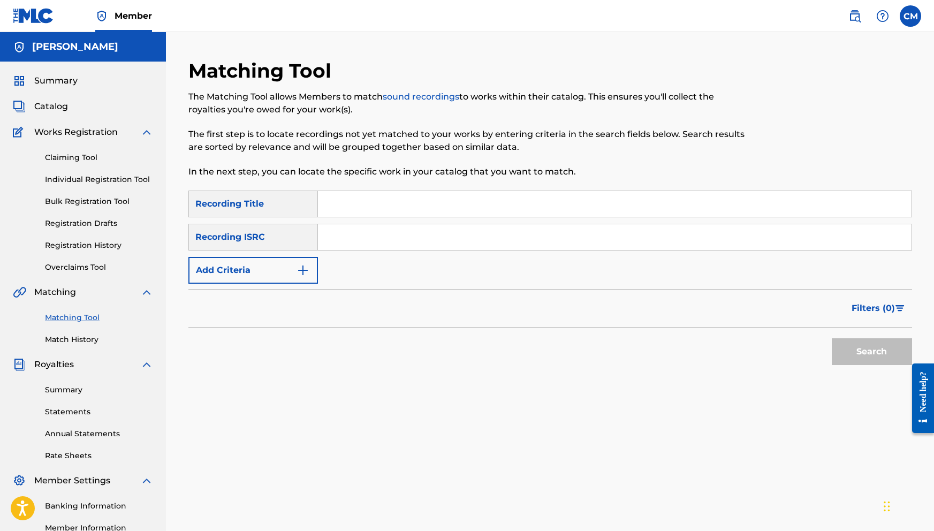
click at [246, 234] on div "Recording ISRC" at bounding box center [252, 237] width 129 height 27
click at [260, 200] on div "Recording Title" at bounding box center [252, 203] width 129 height 27
click at [259, 275] on button "Add Criteria" at bounding box center [252, 270] width 129 height 27
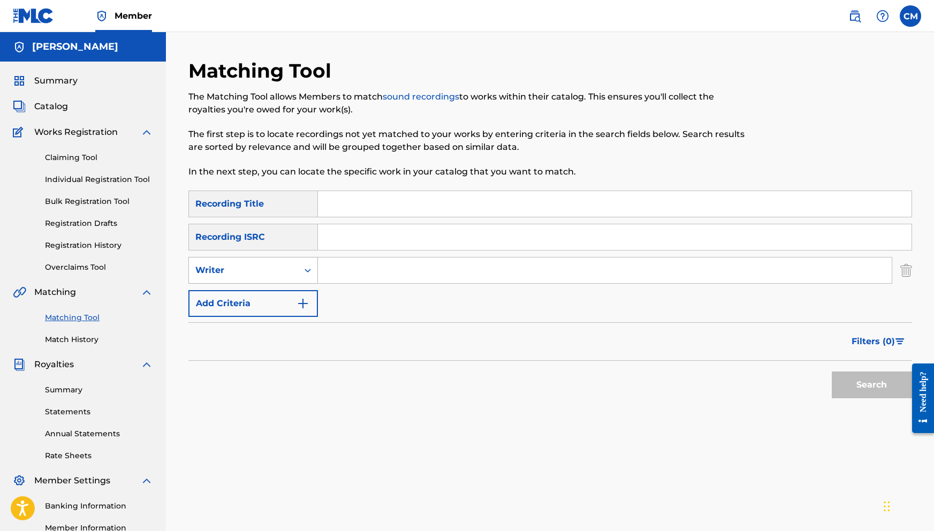
click at [262, 273] on div "Writer" at bounding box center [243, 270] width 96 height 13
click at [258, 291] on div "Recording Artist" at bounding box center [253, 297] width 128 height 27
click at [89, 265] on link "Overclaims Tool" at bounding box center [99, 267] width 108 height 11
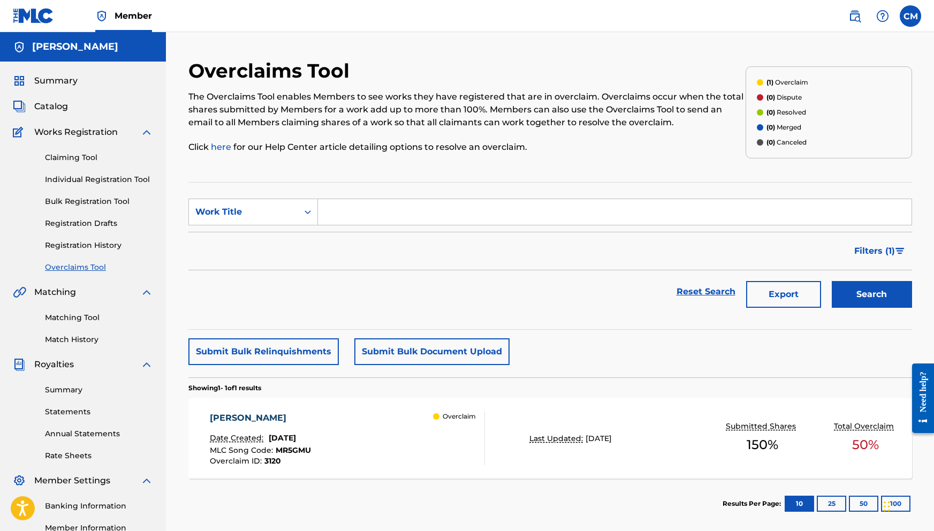
click at [97, 244] on link "Registration History" at bounding box center [99, 245] width 108 height 11
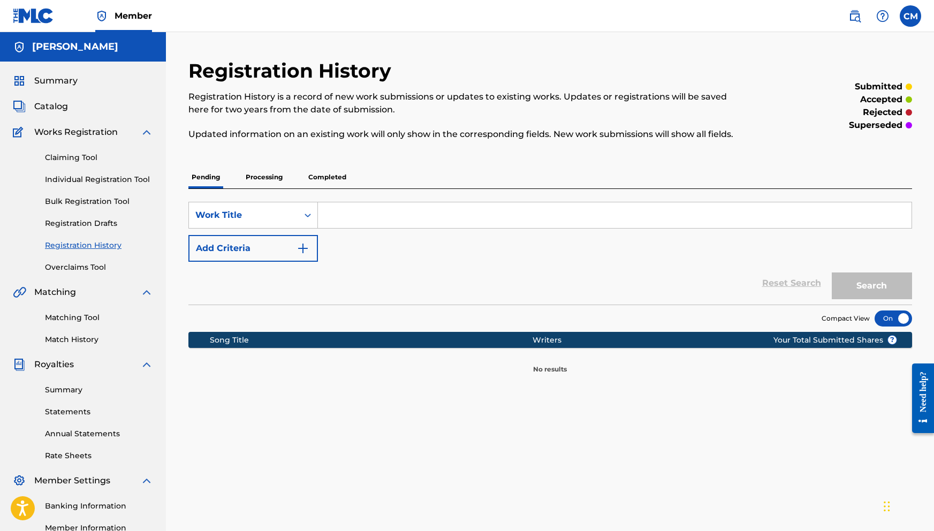
click at [90, 267] on link "Overclaims Tool" at bounding box center [99, 267] width 108 height 11
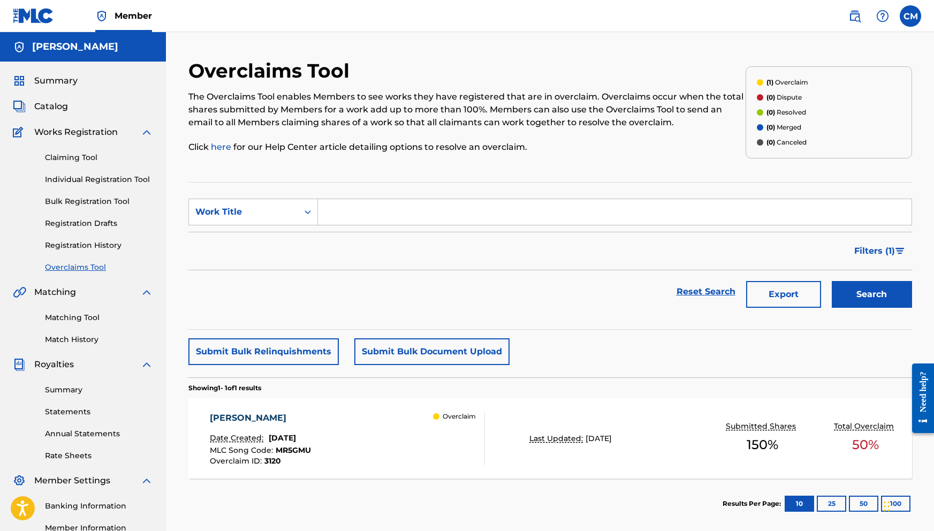
click at [94, 250] on link "Registration History" at bounding box center [99, 245] width 108 height 11
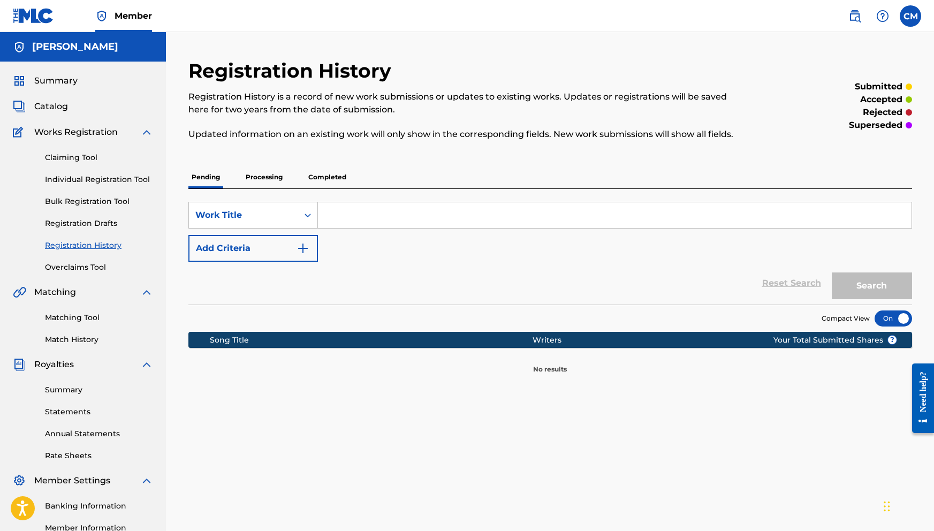
click at [317, 179] on p "Completed" at bounding box center [327, 177] width 44 height 22
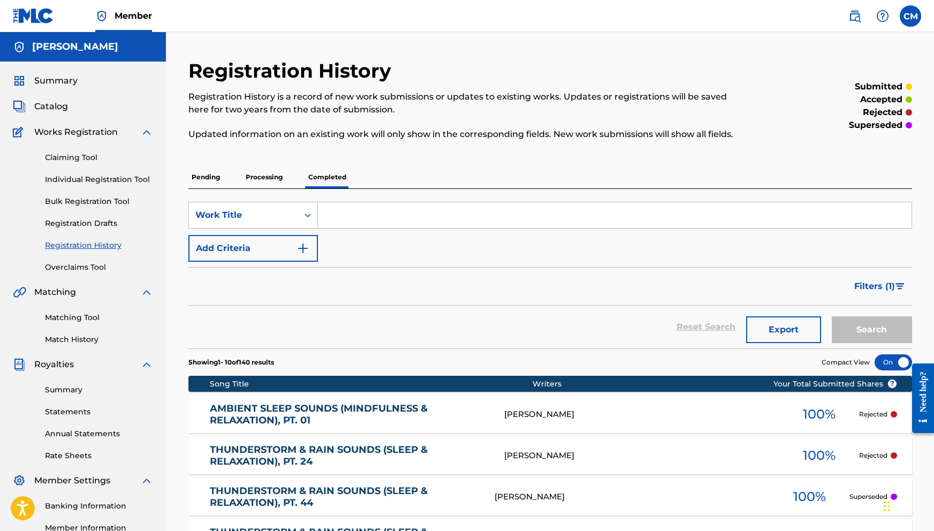
click at [277, 172] on p "Processing" at bounding box center [263, 177] width 43 height 22
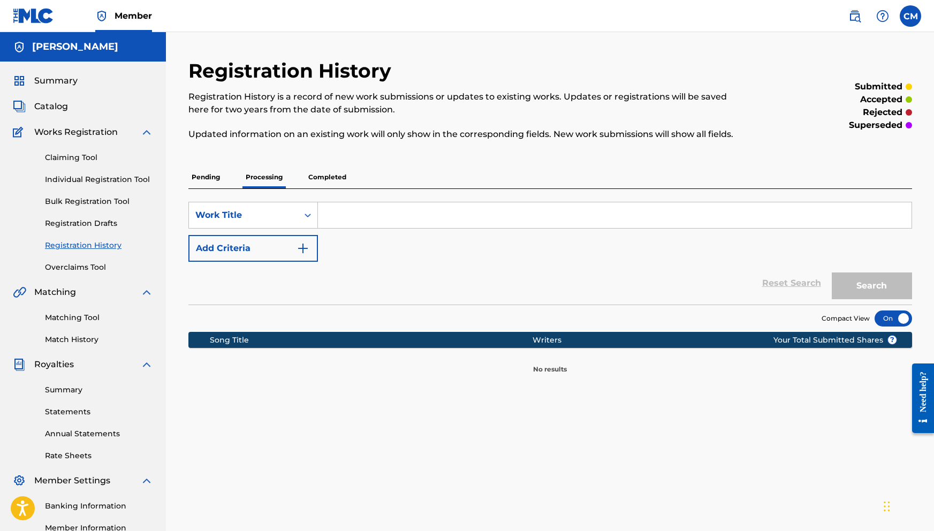
click at [330, 174] on p "Completed" at bounding box center [327, 177] width 44 height 22
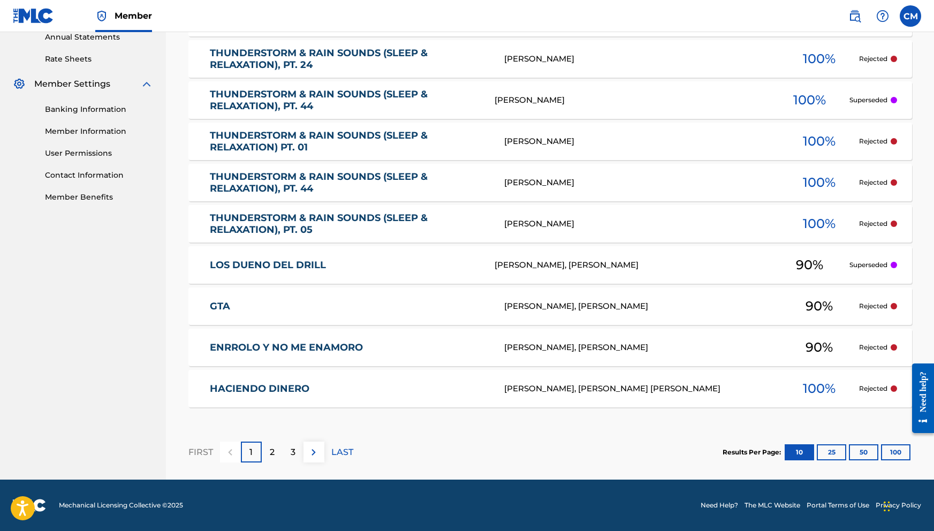
scroll to position [396, 0]
click at [304, 222] on link "THUNDERSTORM & RAIN SOUNDS (SLEEP & RELAXATION), PT. 05" at bounding box center [350, 224] width 280 height 24
click at [328, 450] on div "FIRST 1 2 3 LAST" at bounding box center [270, 451] width 165 height 21
click at [343, 452] on p "LAST" at bounding box center [342, 452] width 22 height 13
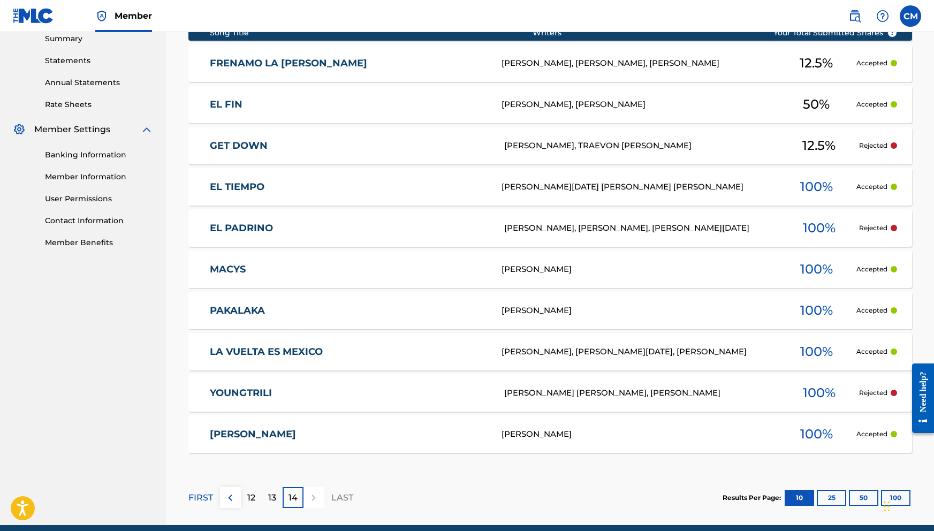
scroll to position [372, 0]
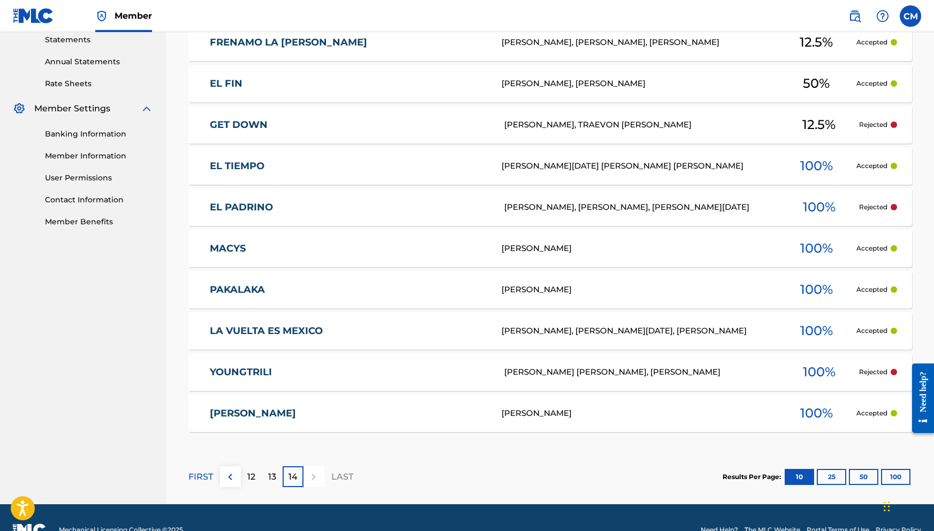
click at [273, 477] on p "13" at bounding box center [272, 476] width 8 height 13
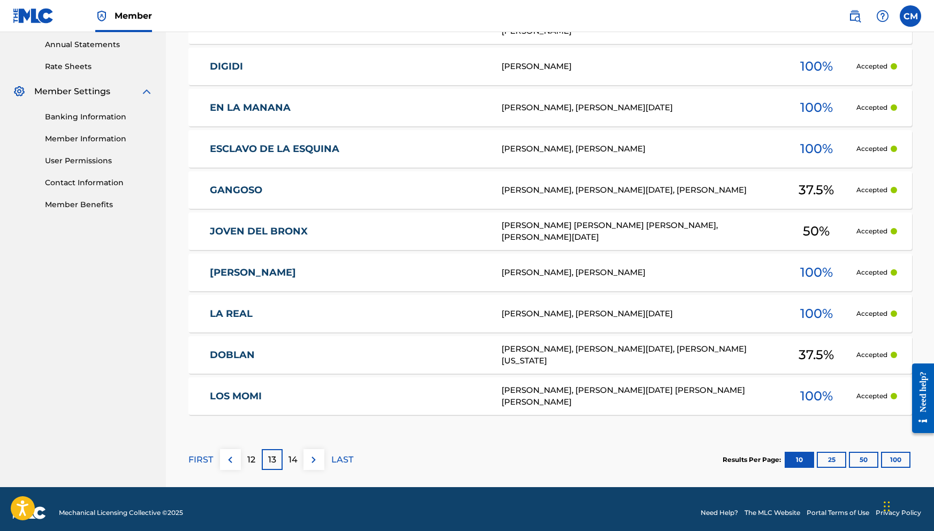
scroll to position [396, 0]
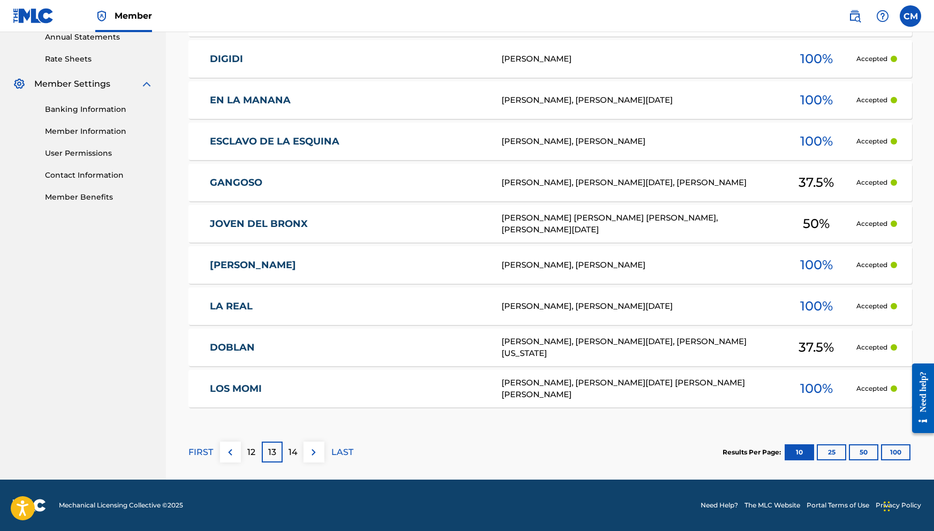
click at [254, 454] on p "12" at bounding box center [251, 452] width 8 height 13
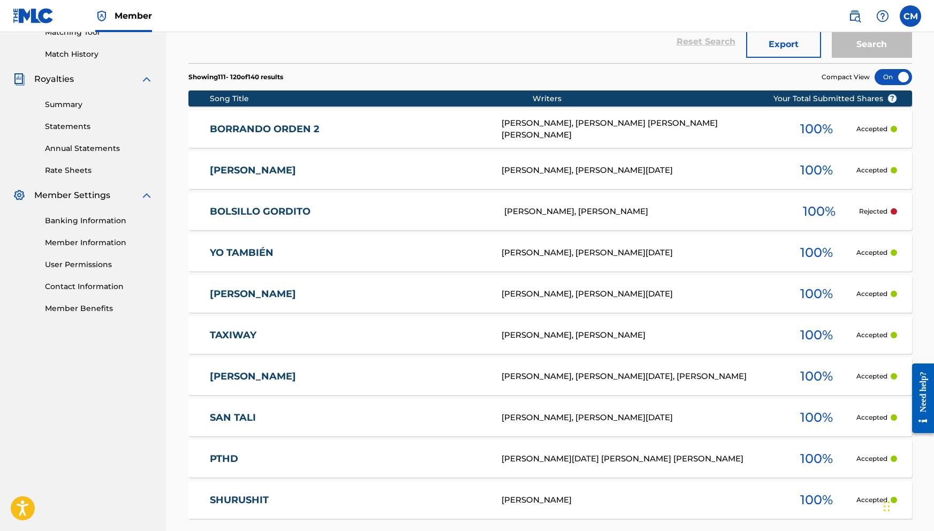
scroll to position [299, 0]
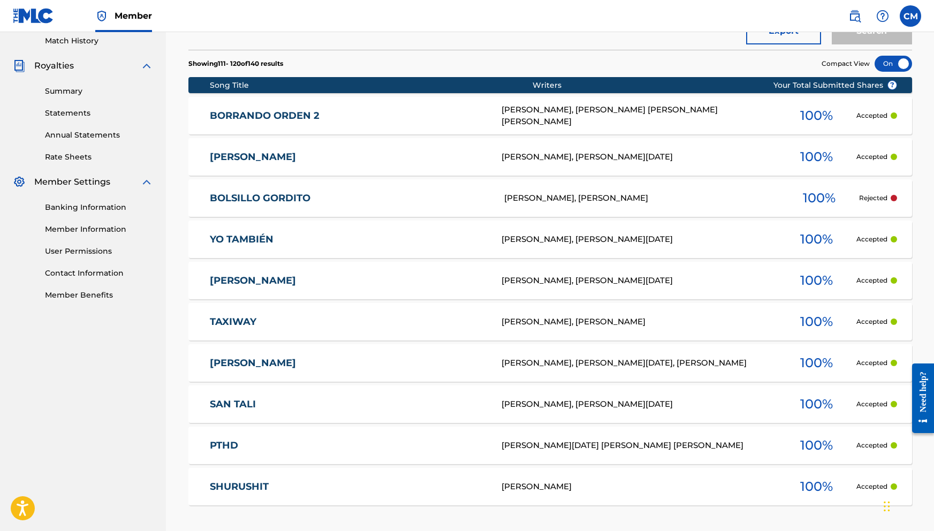
click at [317, 277] on link "[PERSON_NAME]" at bounding box center [348, 280] width 277 height 12
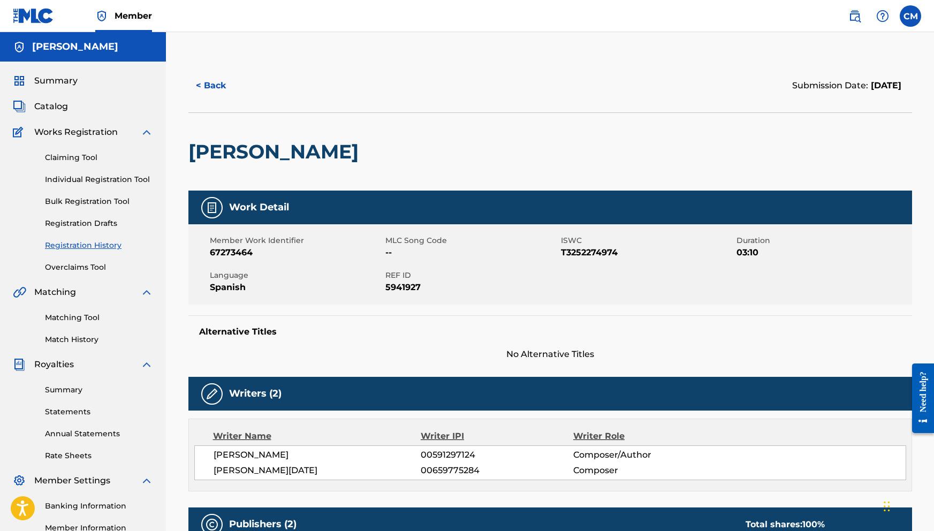
scroll to position [133, 0]
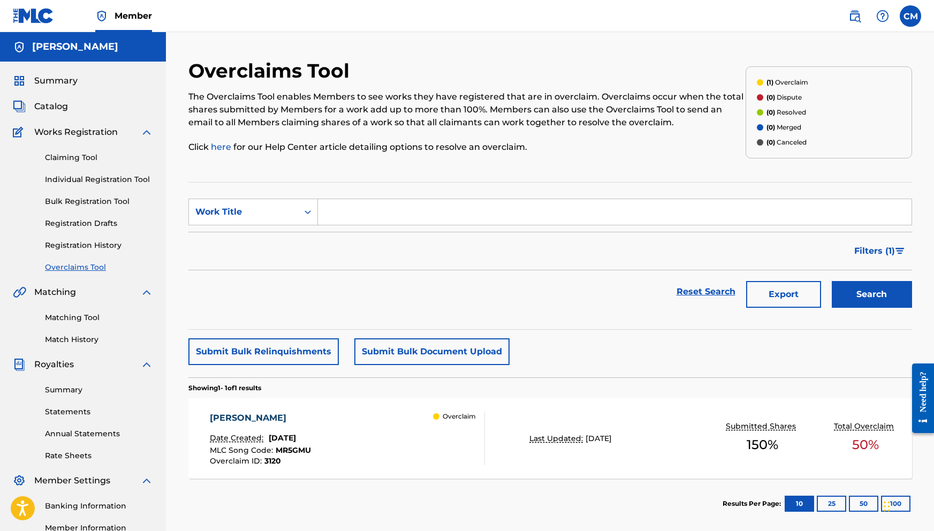
click at [79, 157] on link "Claiming Tool" at bounding box center [99, 157] width 108 height 11
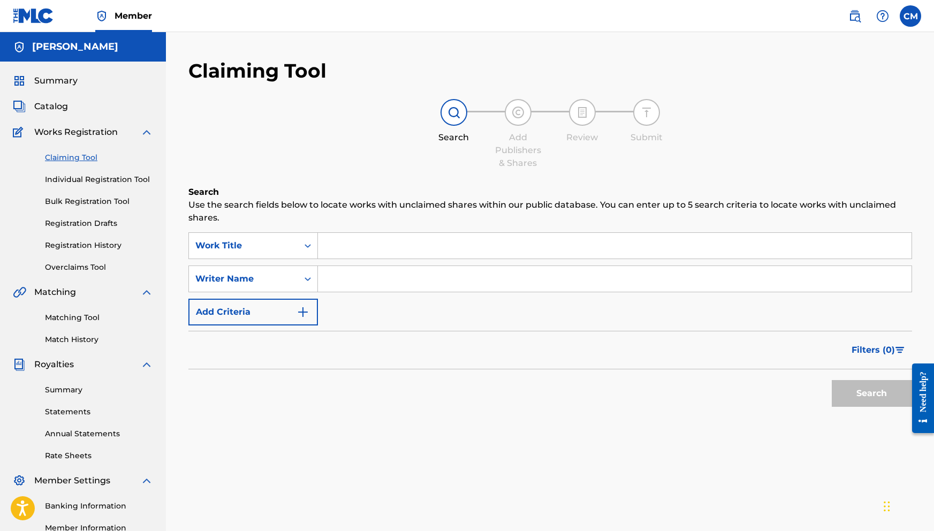
click at [71, 96] on div "Summary Catalog Works Registration Claiming Tool Individual Registration Tool B…" at bounding box center [83, 337] width 166 height 550
click at [73, 79] on span "Summary" at bounding box center [55, 80] width 43 height 13
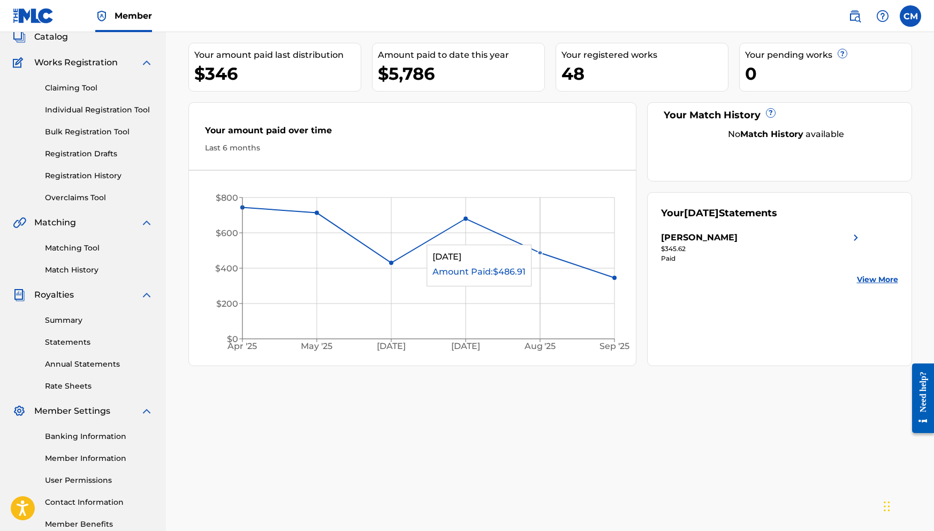
scroll to position [27, 0]
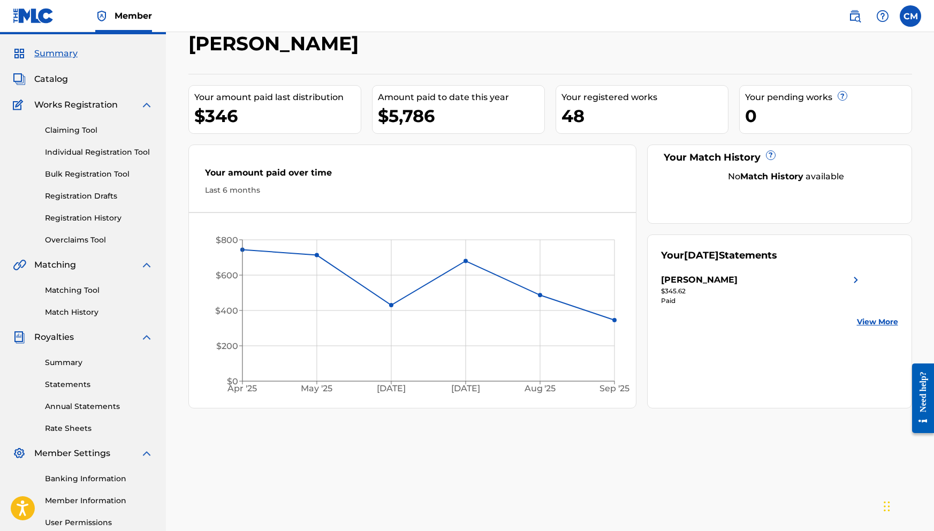
click at [87, 387] on link "Statements" at bounding box center [99, 384] width 108 height 11
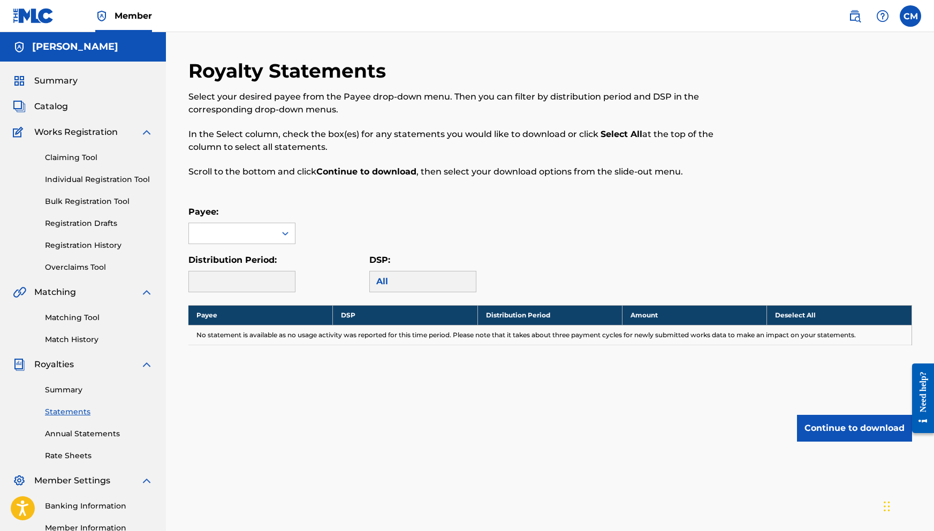
click at [78, 389] on link "Summary" at bounding box center [99, 389] width 108 height 11
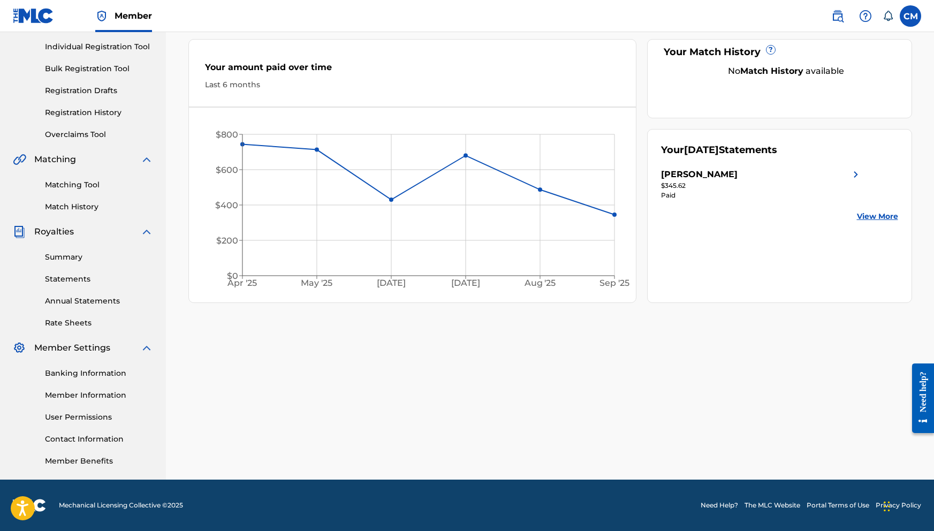
scroll to position [133, 0]
click at [59, 256] on link "Summary" at bounding box center [99, 256] width 108 height 11
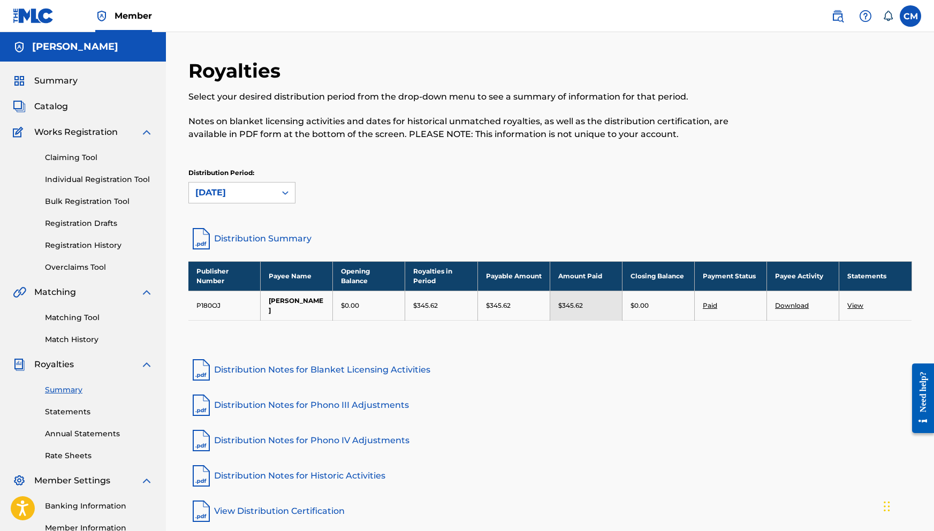
click at [254, 238] on link "Distribution Summary" at bounding box center [549, 239] width 723 height 26
click at [246, 198] on div "[DATE]" at bounding box center [232, 192] width 74 height 13
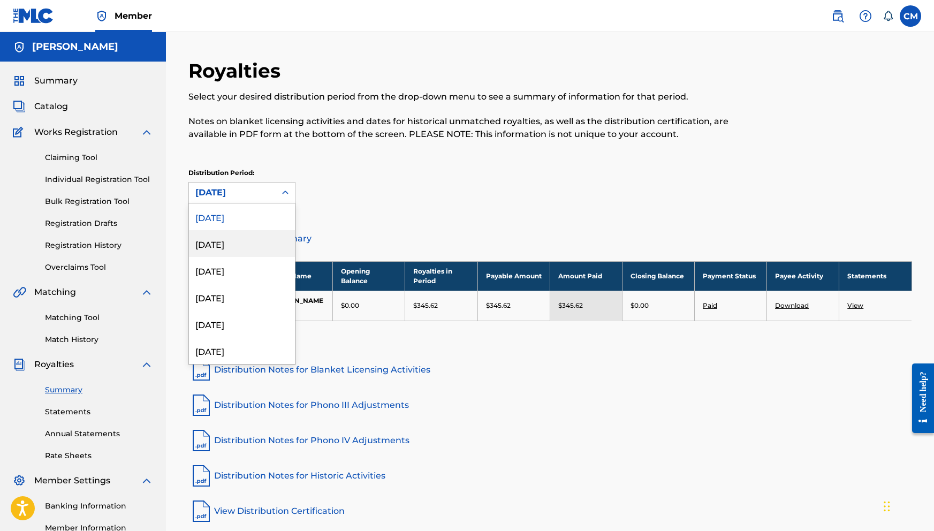
click at [239, 242] on div "[DATE]" at bounding box center [242, 243] width 106 height 27
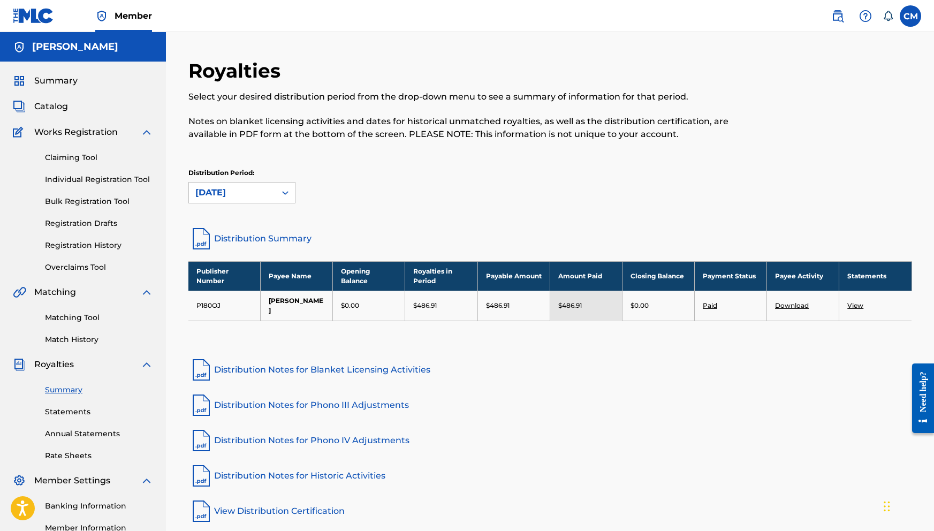
click at [259, 237] on link "Distribution Summary" at bounding box center [549, 239] width 723 height 26
click at [676, 42] on div "Royalties Select your desired distribution period from the drop-down menu to se…" at bounding box center [550, 322] width 768 height 580
click at [94, 94] on div "Summary Catalog Works Registration Claiming Tool Individual Registration Tool B…" at bounding box center [83, 337] width 166 height 550
click at [67, 87] on div "Summary Catalog Works Registration Claiming Tool Individual Registration Tool B…" at bounding box center [83, 337] width 166 height 550
click at [67, 82] on span "Summary" at bounding box center [55, 80] width 43 height 13
